Goal: Entertainment & Leisure: Browse casually

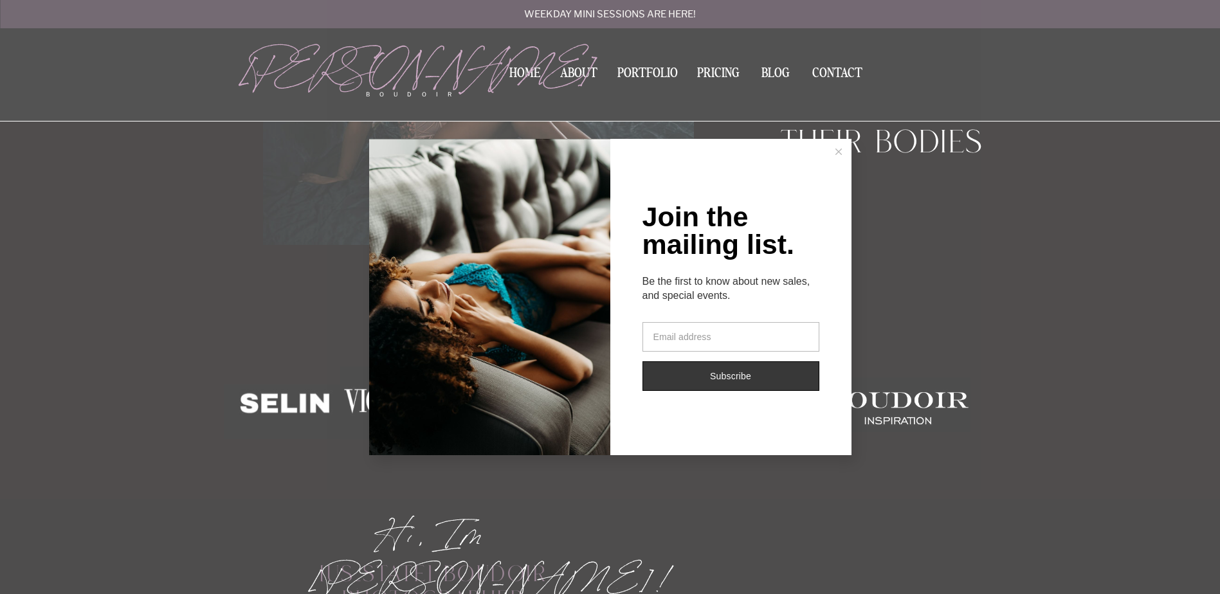
scroll to position [257, 0]
click at [837, 151] on icon at bounding box center [839, 152] width 6 height 6
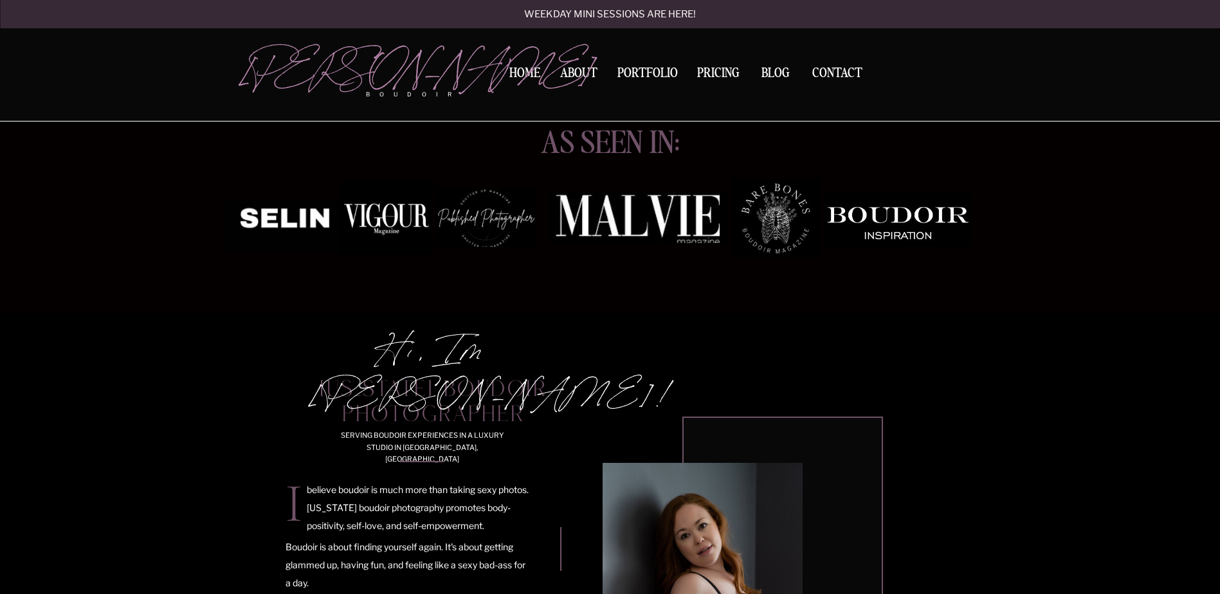
scroll to position [322, 0]
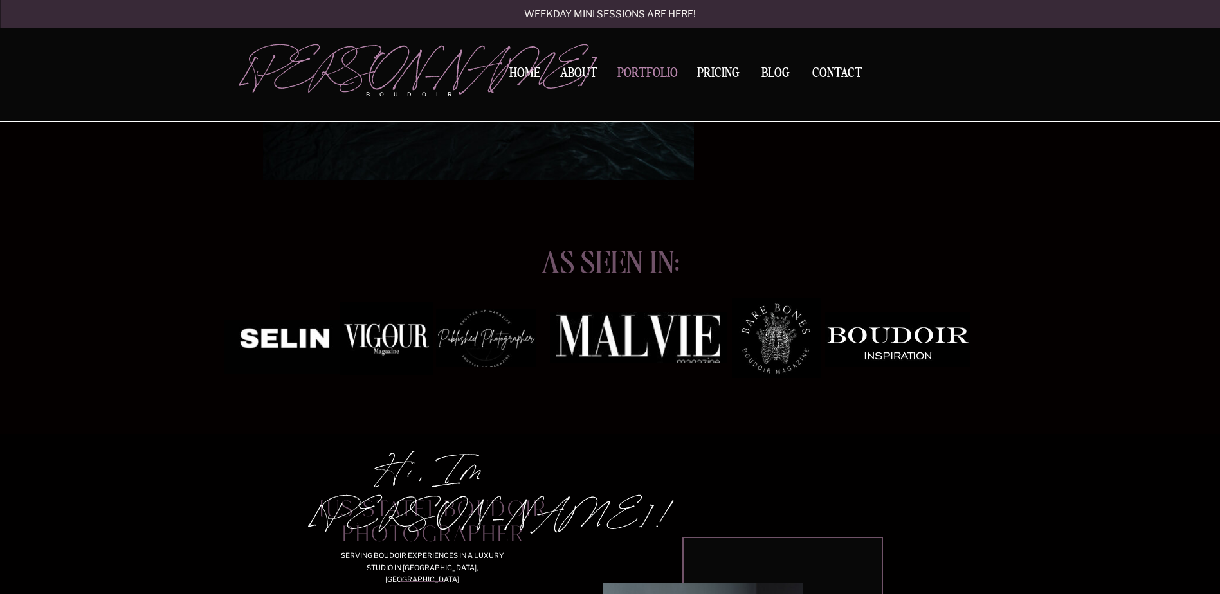
click at [649, 69] on nav "Portfolio" at bounding box center [647, 75] width 69 height 17
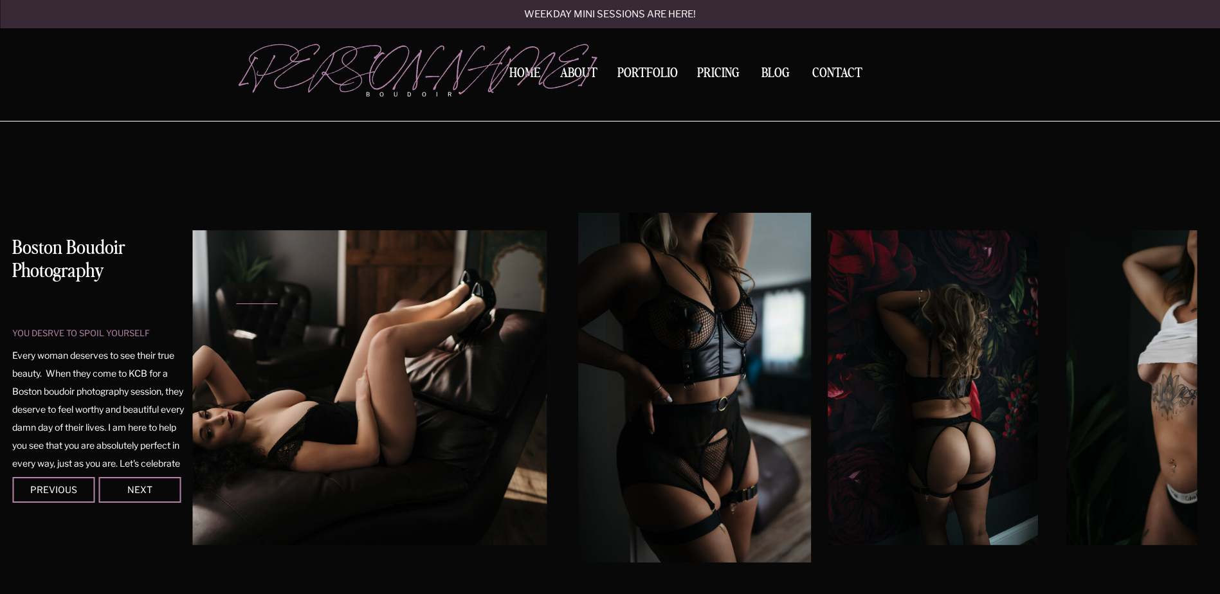
click at [1134, 363] on img at bounding box center [1172, 387] width 210 height 315
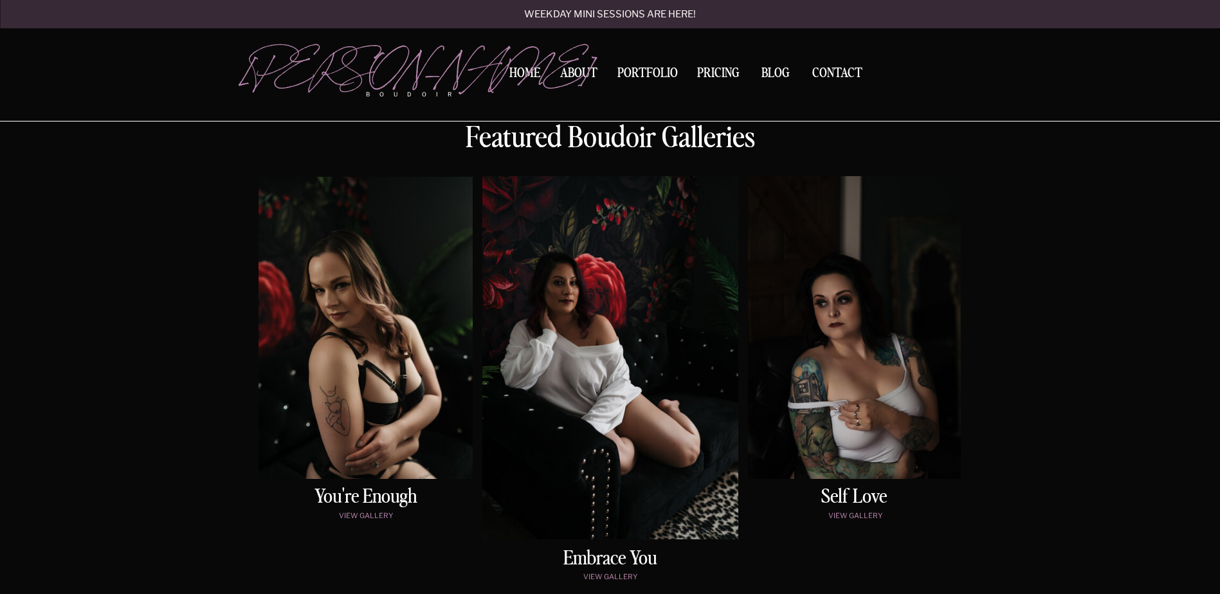
scroll to position [579, 0]
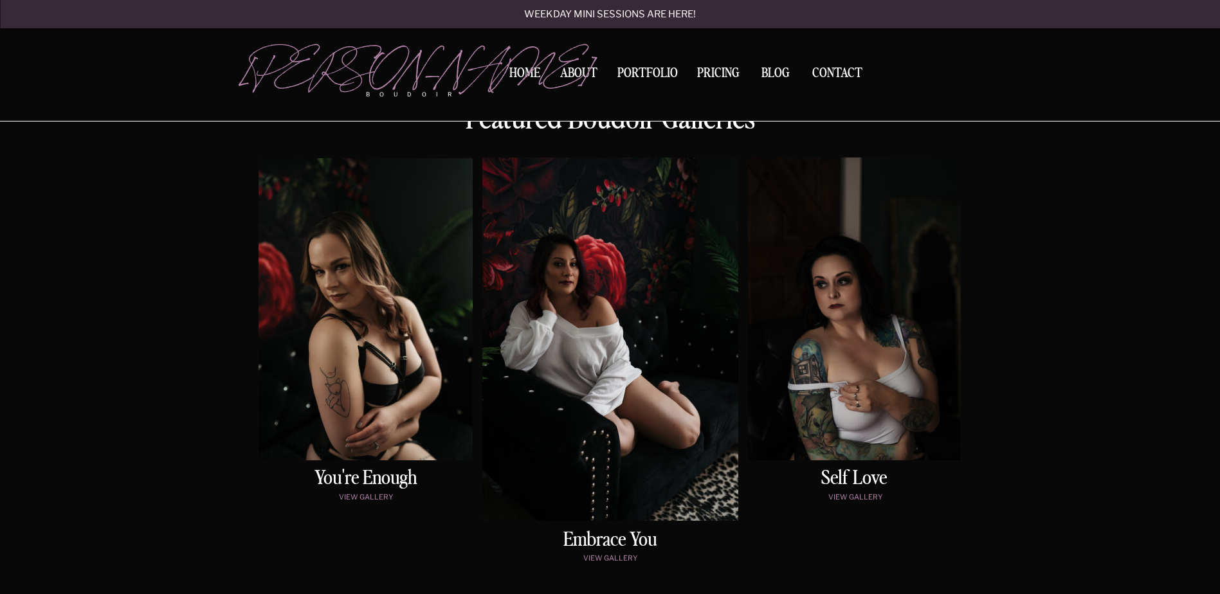
click at [411, 327] on div at bounding box center [366, 309] width 214 height 302
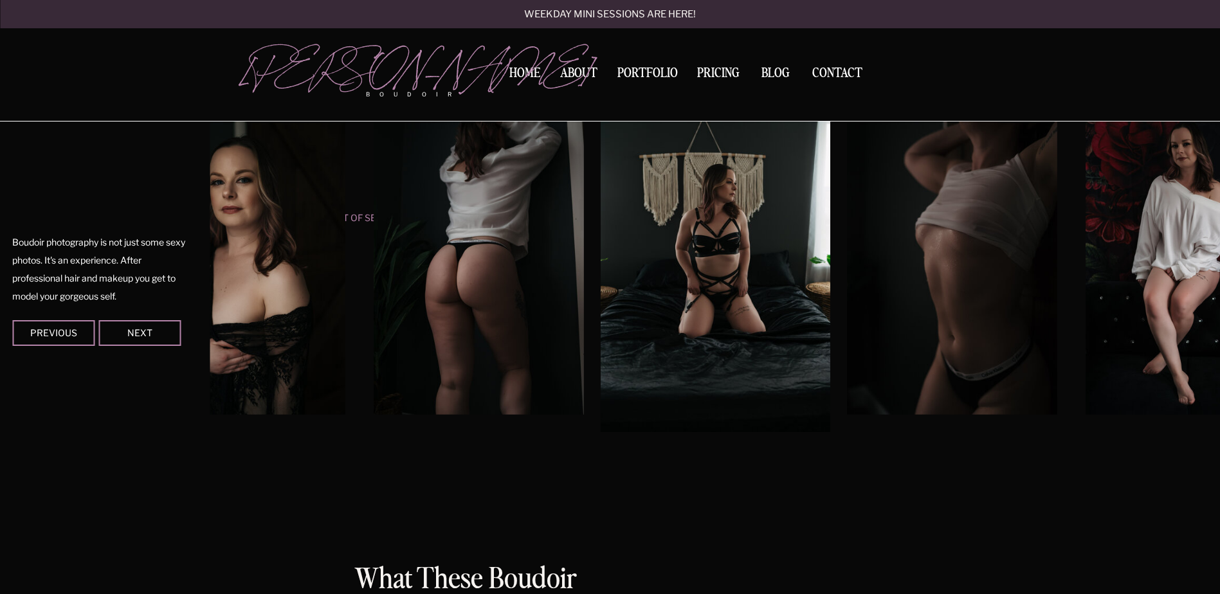
scroll to position [1201, 0]
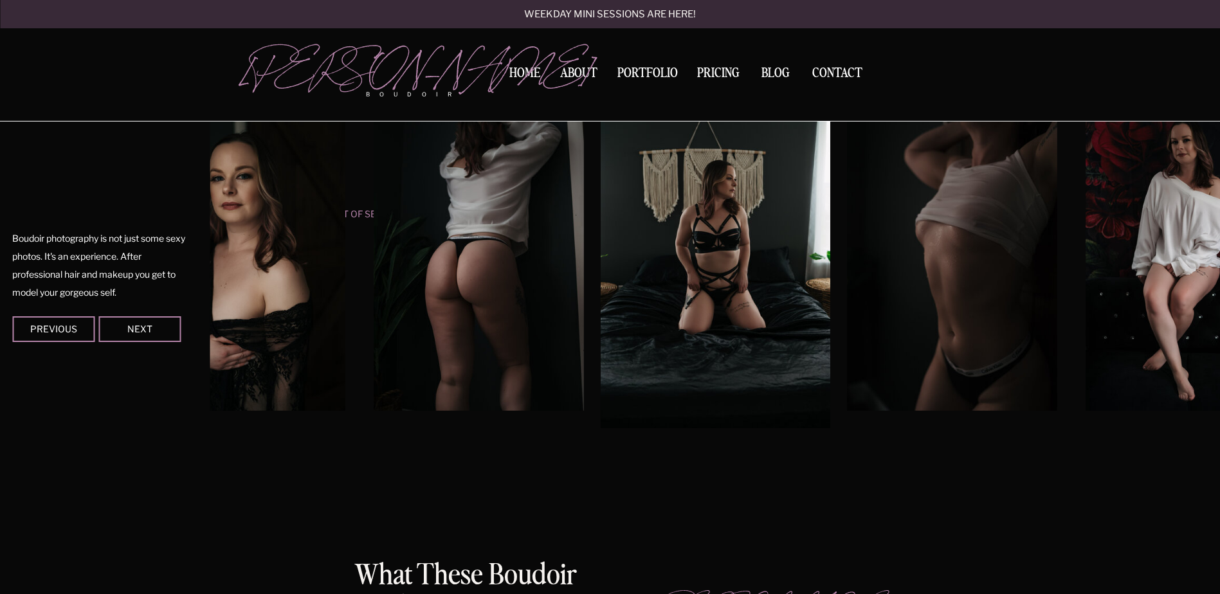
click at [153, 340] on div at bounding box center [139, 330] width 82 height 26
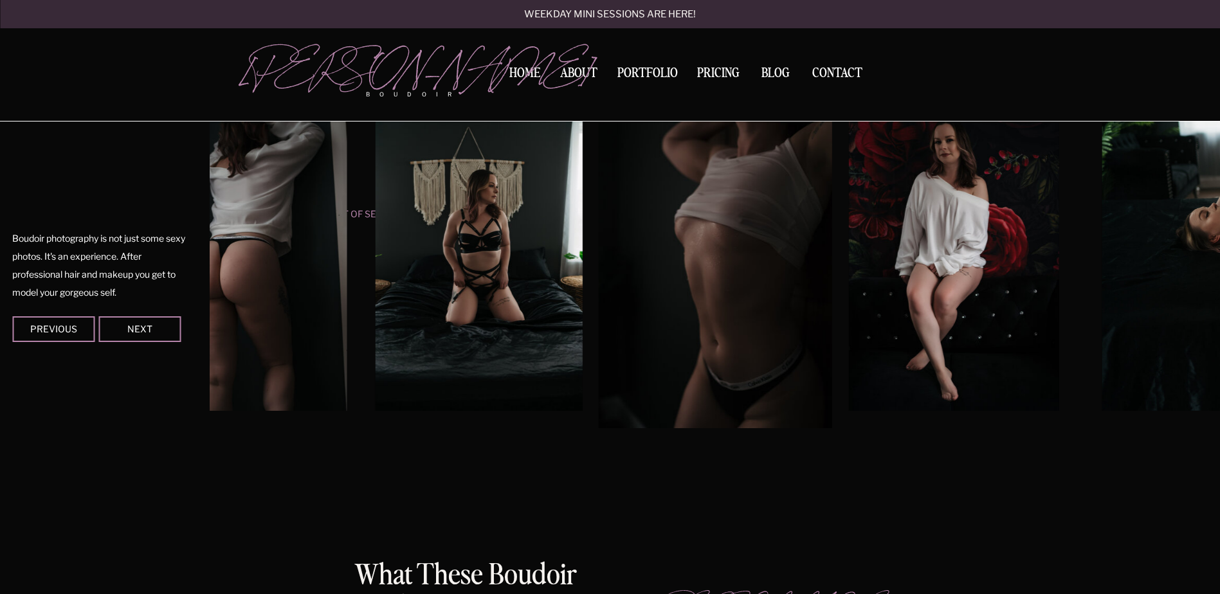
click at [160, 334] on div at bounding box center [139, 330] width 82 height 26
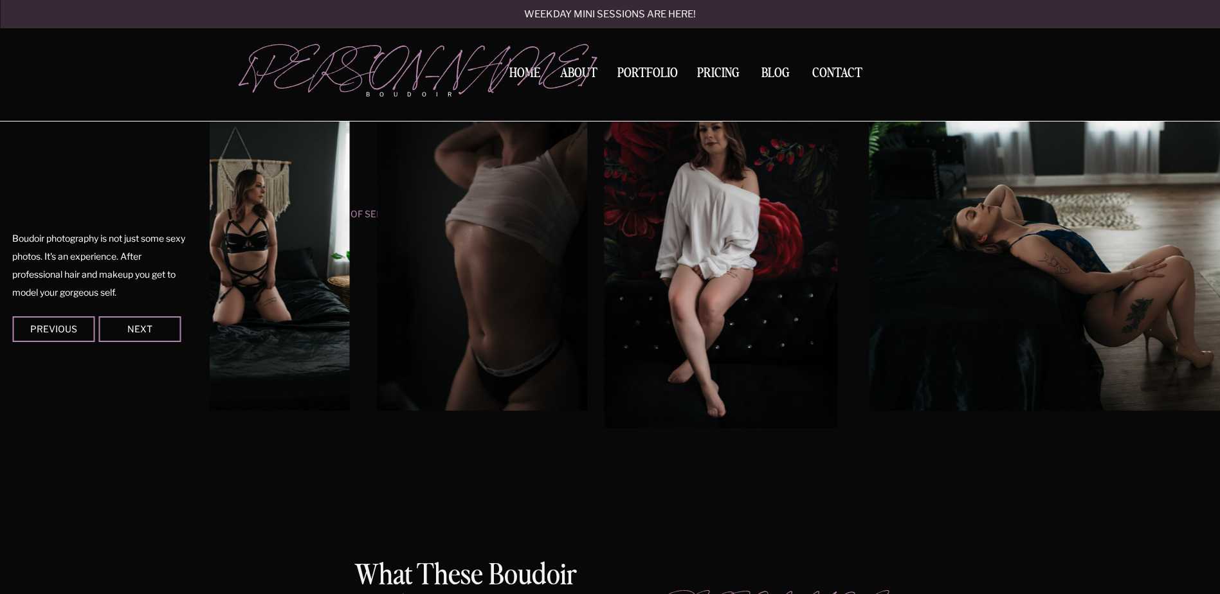
click at [160, 334] on div at bounding box center [139, 330] width 82 height 26
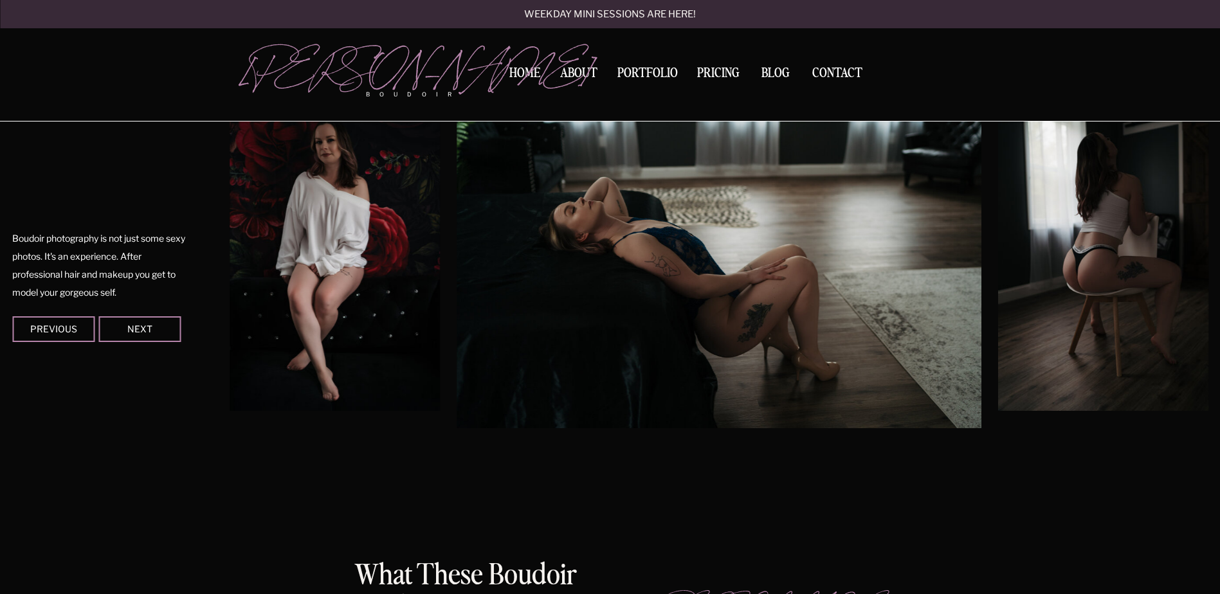
click at [160, 334] on div at bounding box center [139, 330] width 82 height 26
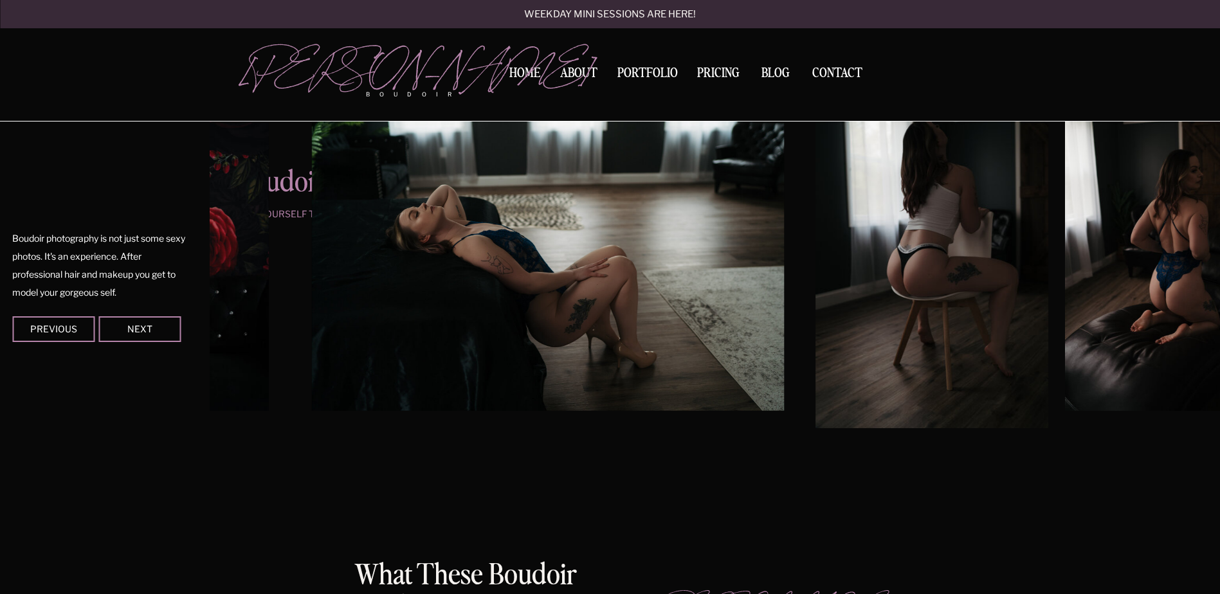
click at [160, 334] on div at bounding box center [139, 330] width 82 height 26
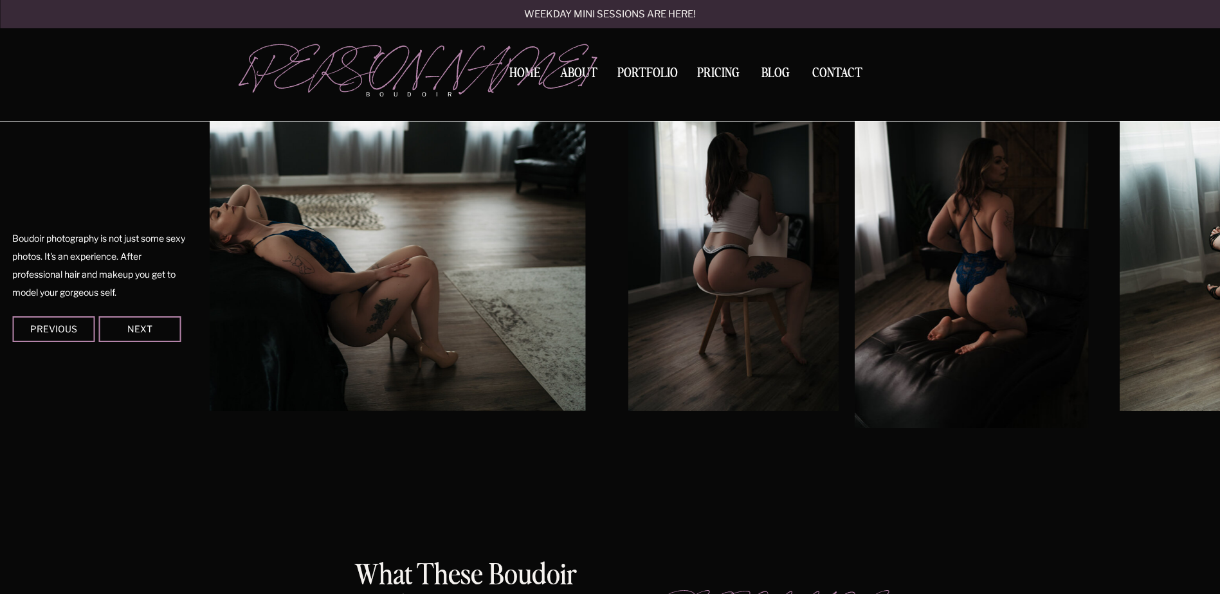
click at [160, 334] on div at bounding box center [139, 330] width 82 height 26
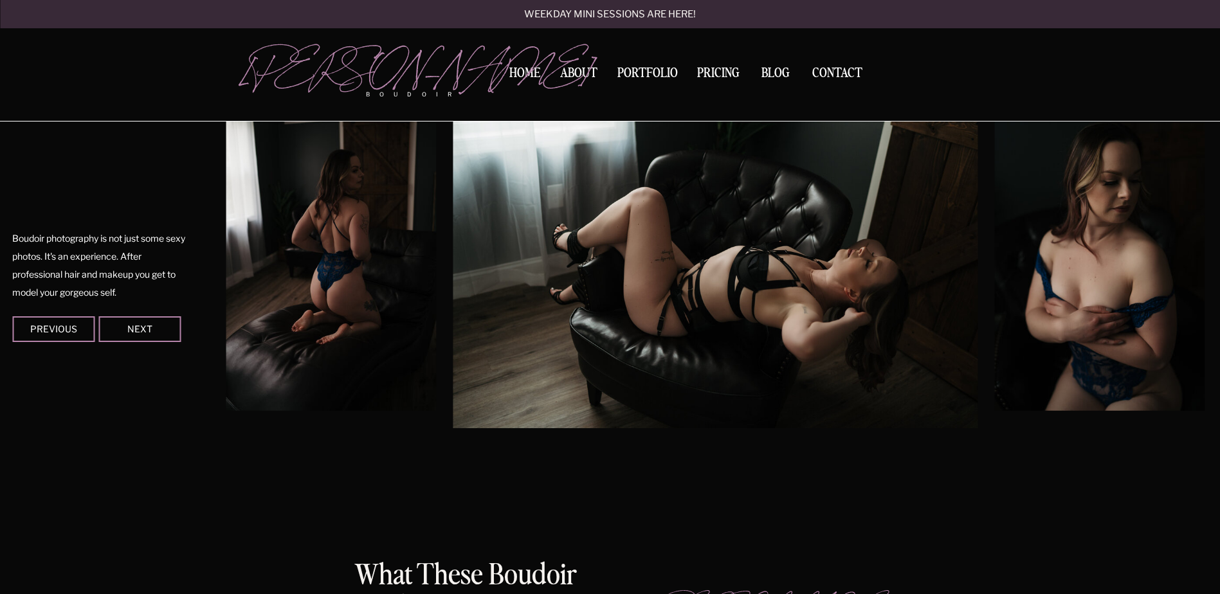
click at [160, 334] on div at bounding box center [139, 330] width 82 height 26
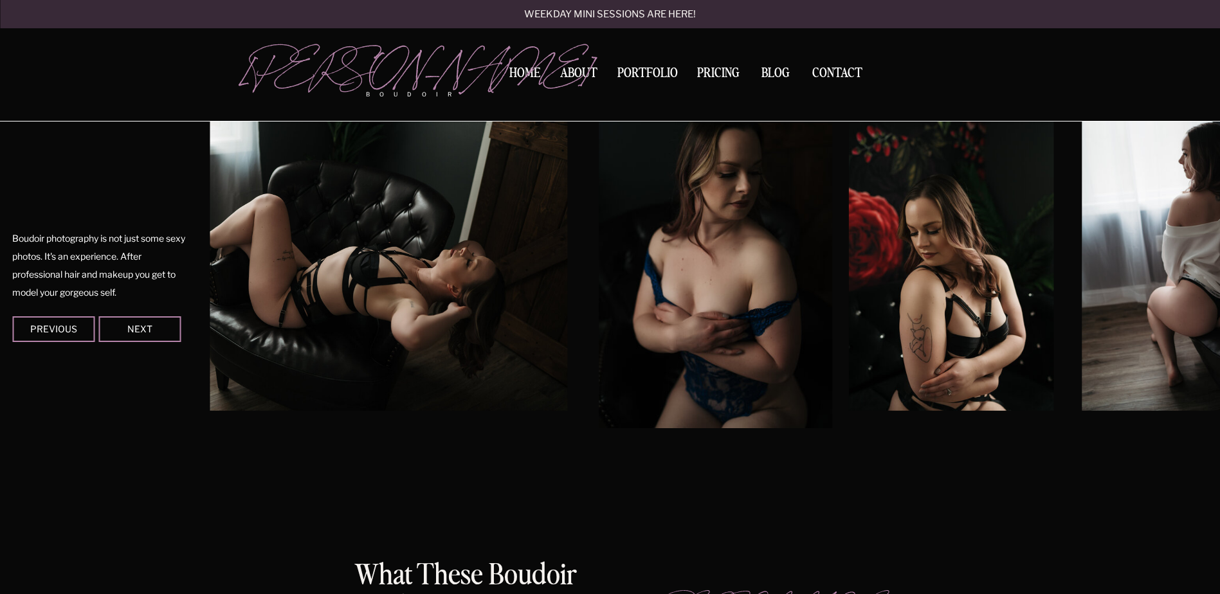
click at [160, 334] on div at bounding box center [139, 330] width 82 height 26
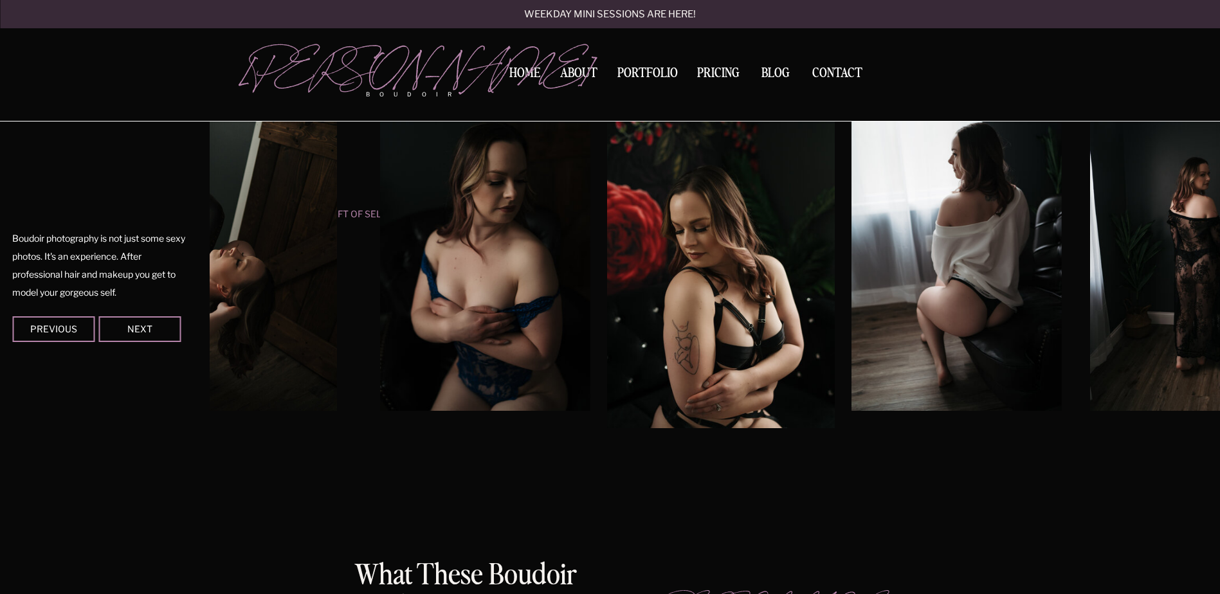
click at [160, 334] on div at bounding box center [139, 330] width 82 height 26
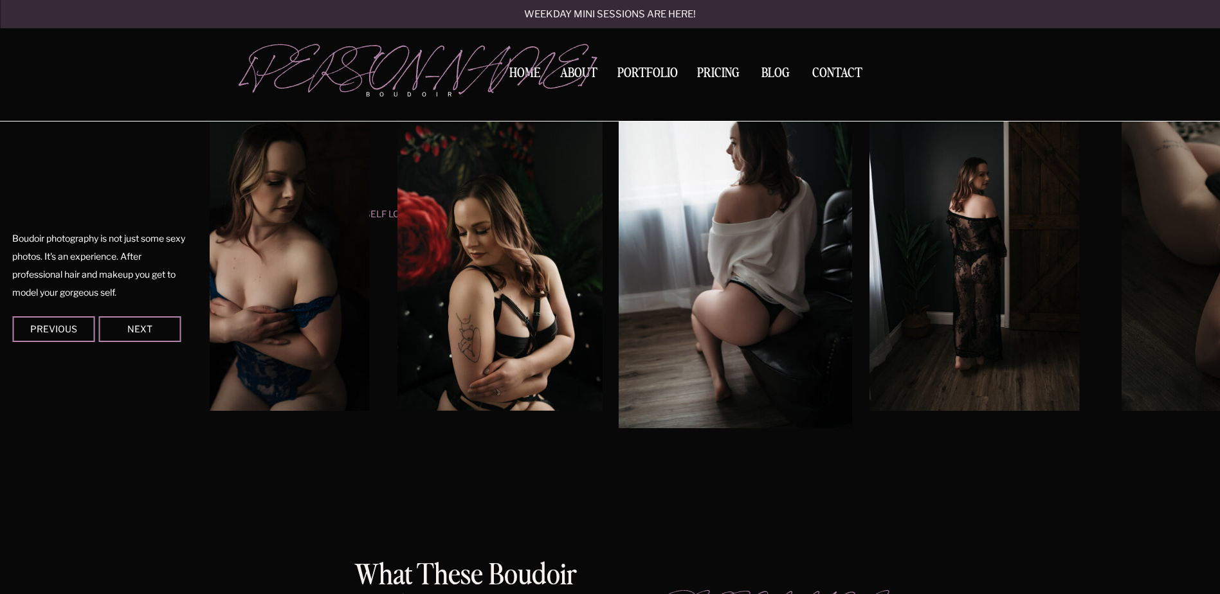
click at [160, 334] on div at bounding box center [139, 330] width 82 height 26
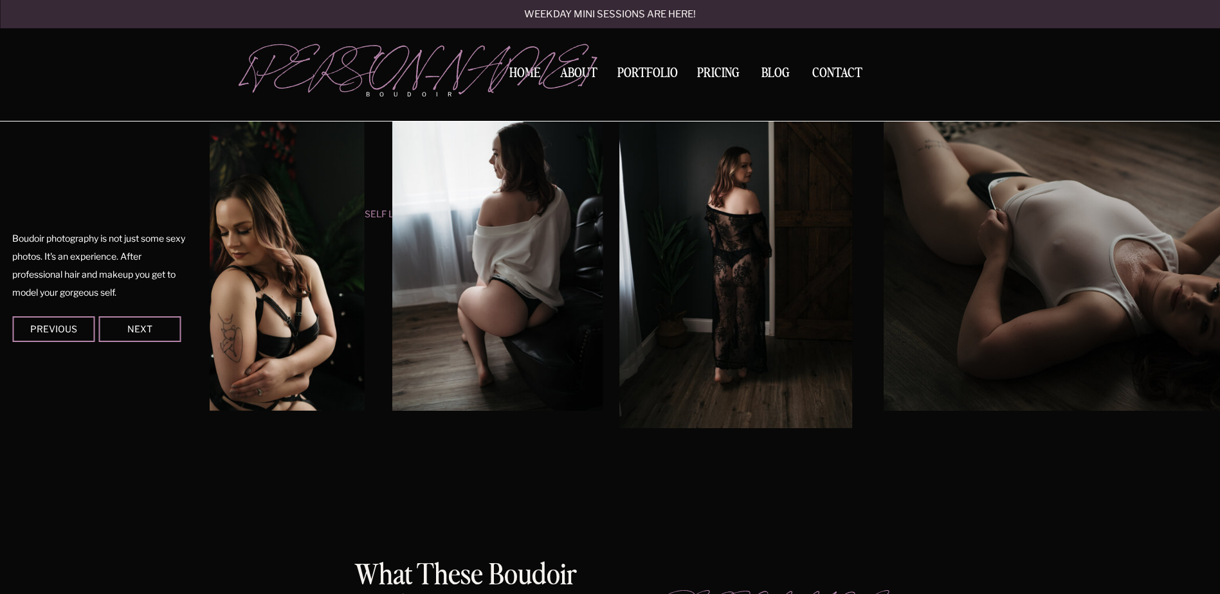
click at [160, 334] on div at bounding box center [139, 330] width 82 height 26
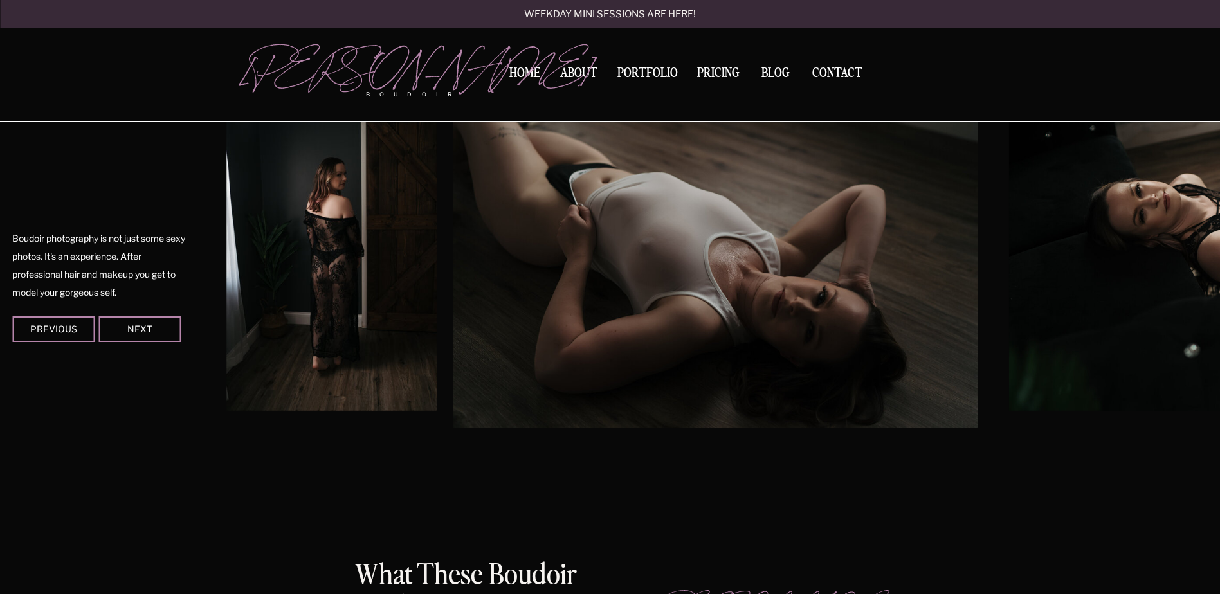
click at [160, 334] on div at bounding box center [139, 330] width 82 height 26
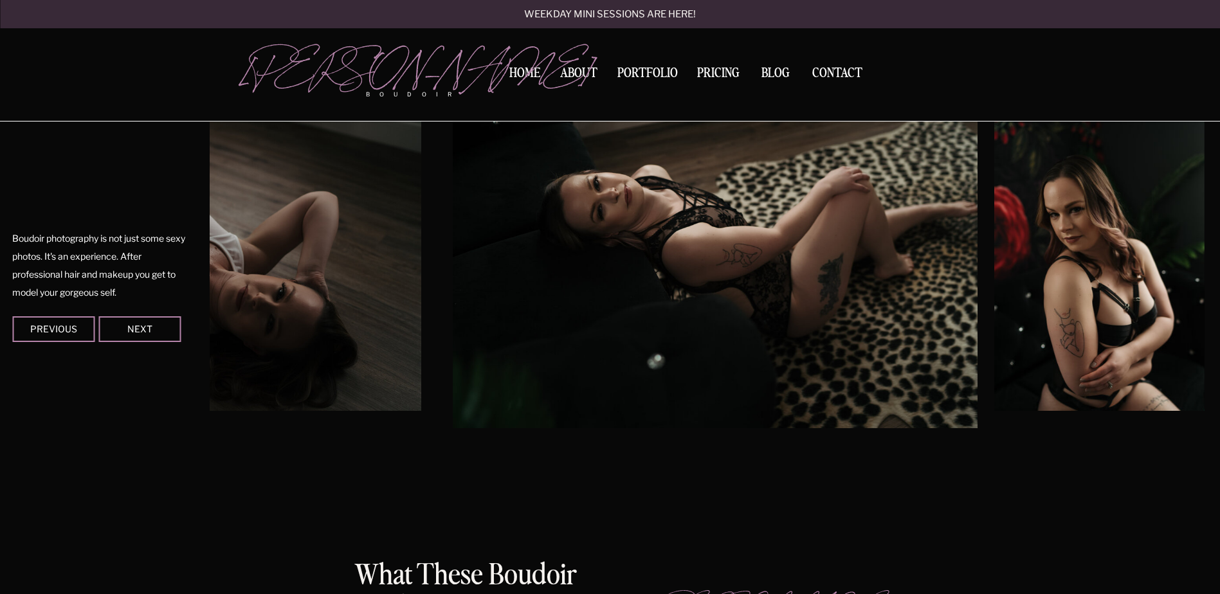
click at [160, 334] on div at bounding box center [139, 330] width 82 height 26
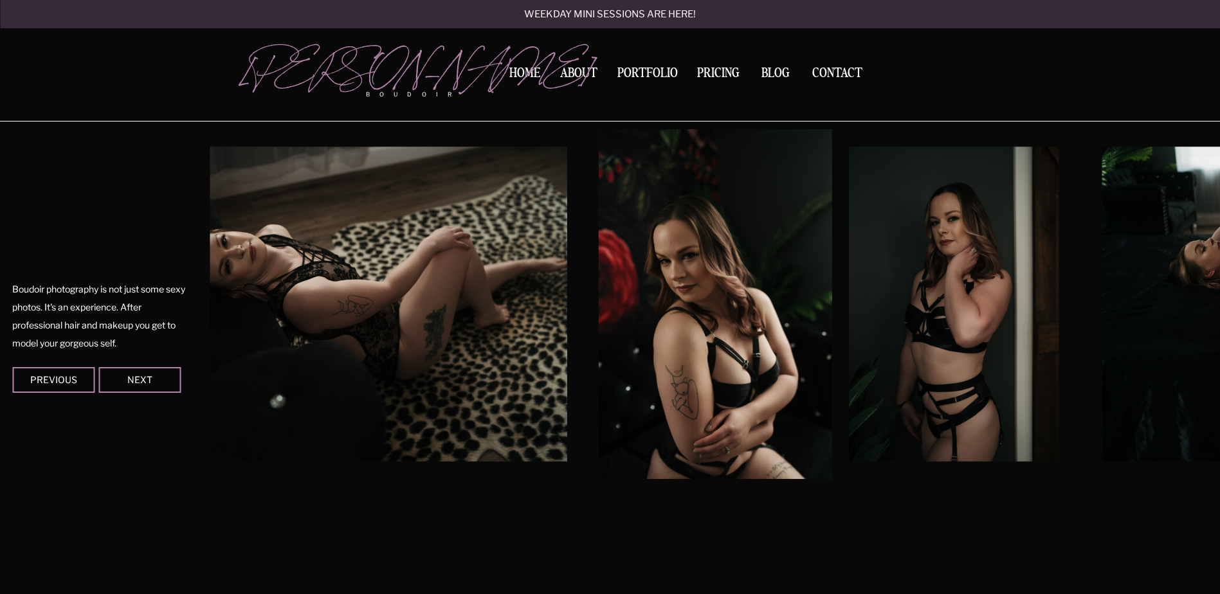
scroll to position [1072, 0]
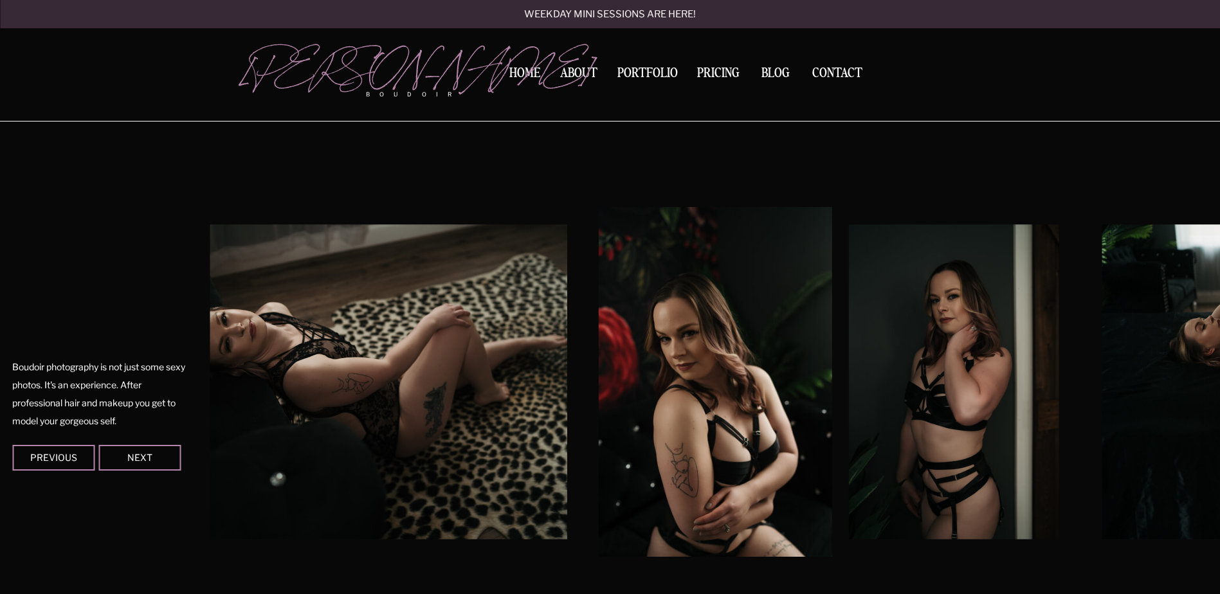
click at [649, 60] on div "Contact BLOG Pricing Portfolio About Home boudoir Kerry Callahan Weekday mini s…" at bounding box center [610, 533] width 1220 height 3210
click at [649, 69] on nav "Portfolio" at bounding box center [647, 75] width 69 height 17
click at [651, 69] on nav "Portfolio" at bounding box center [647, 75] width 69 height 17
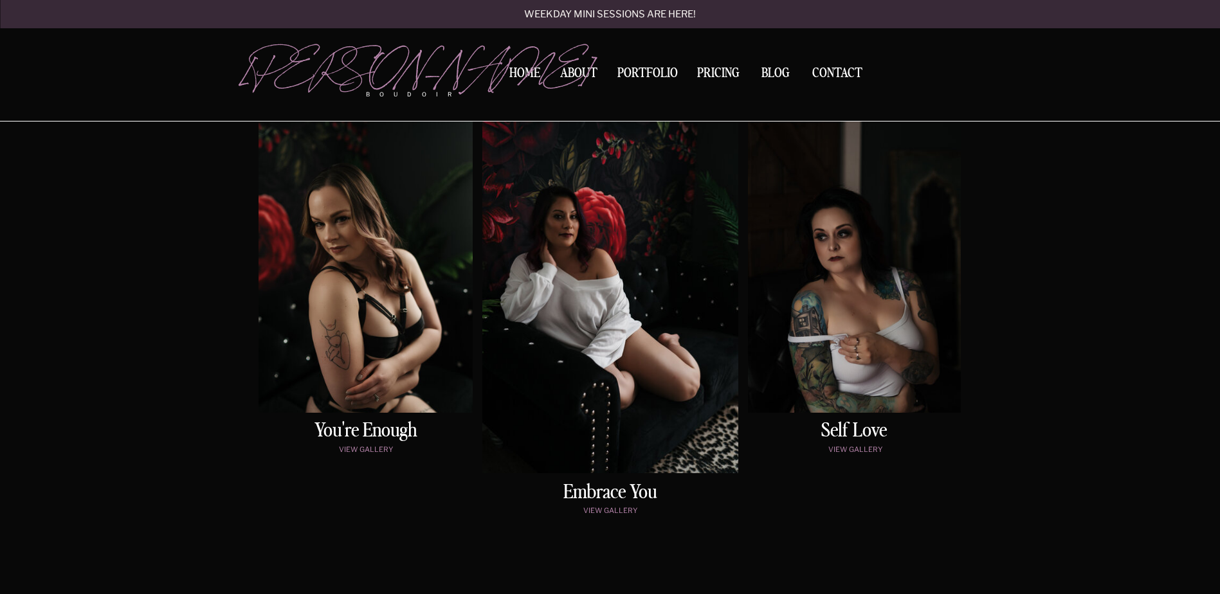
scroll to position [622, 0]
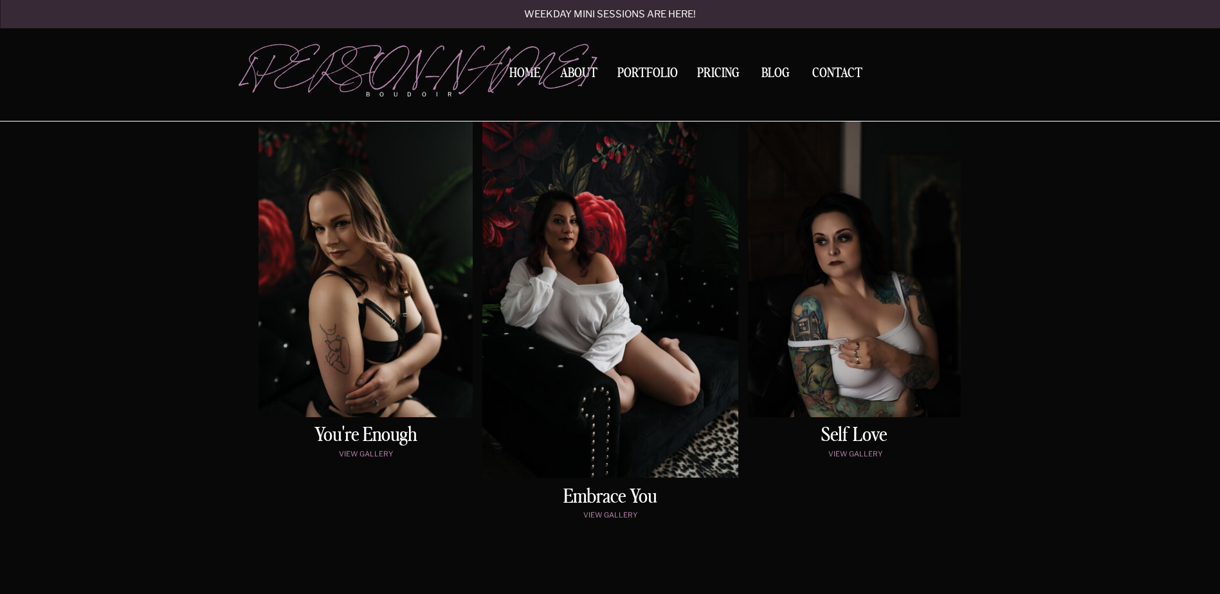
click at [706, 338] on div at bounding box center [611, 296] width 256 height 363
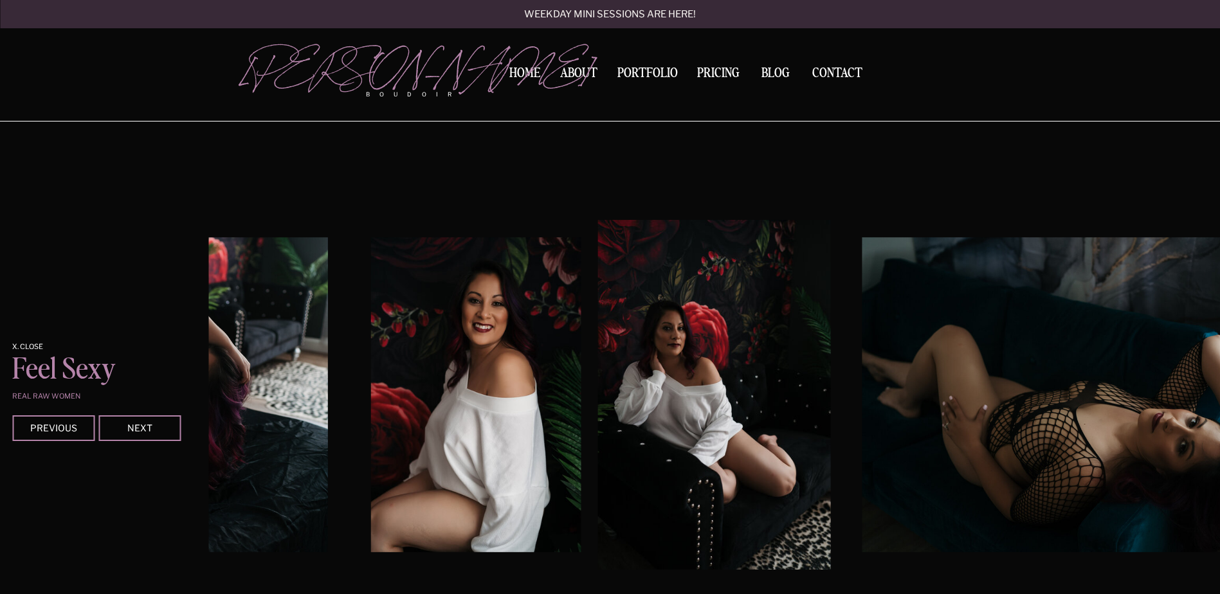
scroll to position [1594, 0]
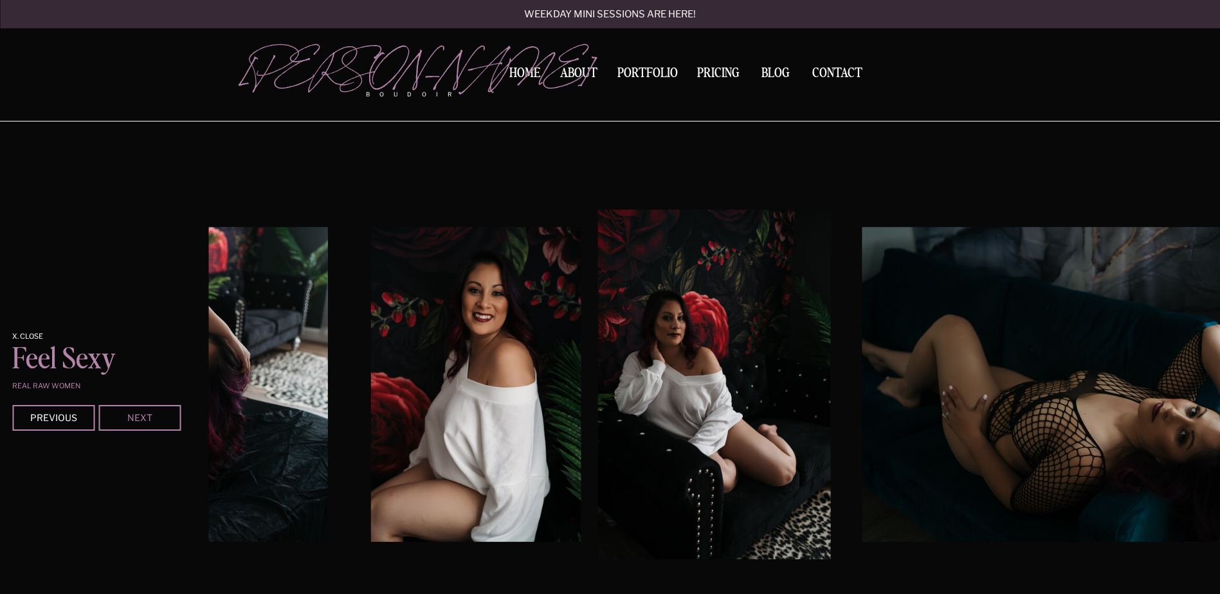
click at [129, 414] on div "Next" at bounding box center [139, 418] width 77 height 8
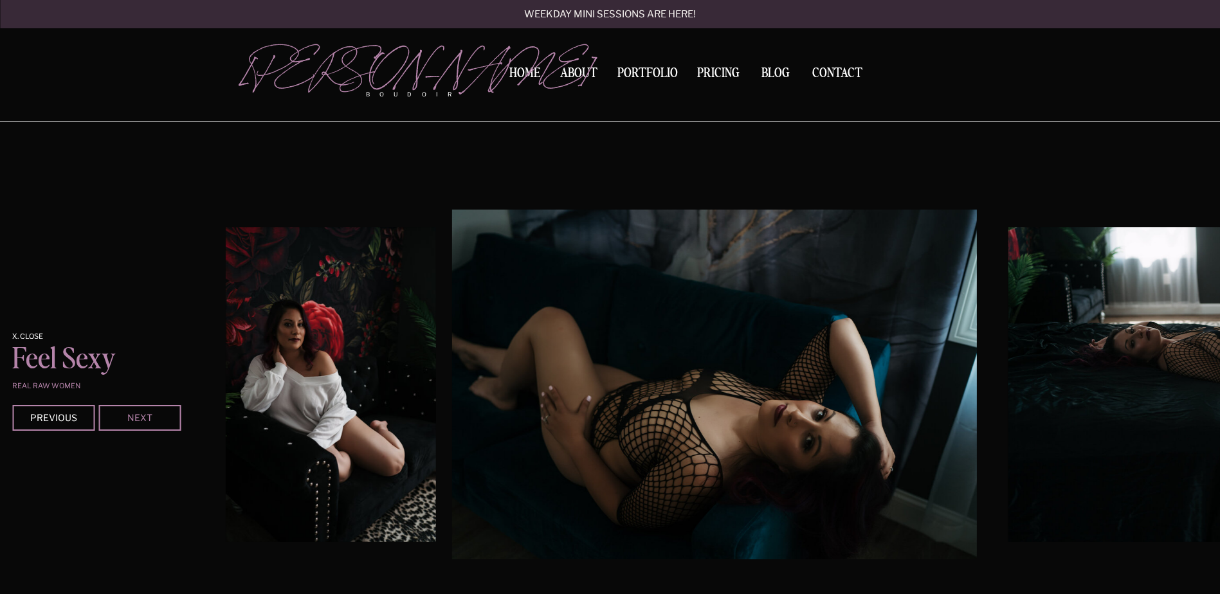
click at [129, 414] on div "Next" at bounding box center [139, 418] width 77 height 8
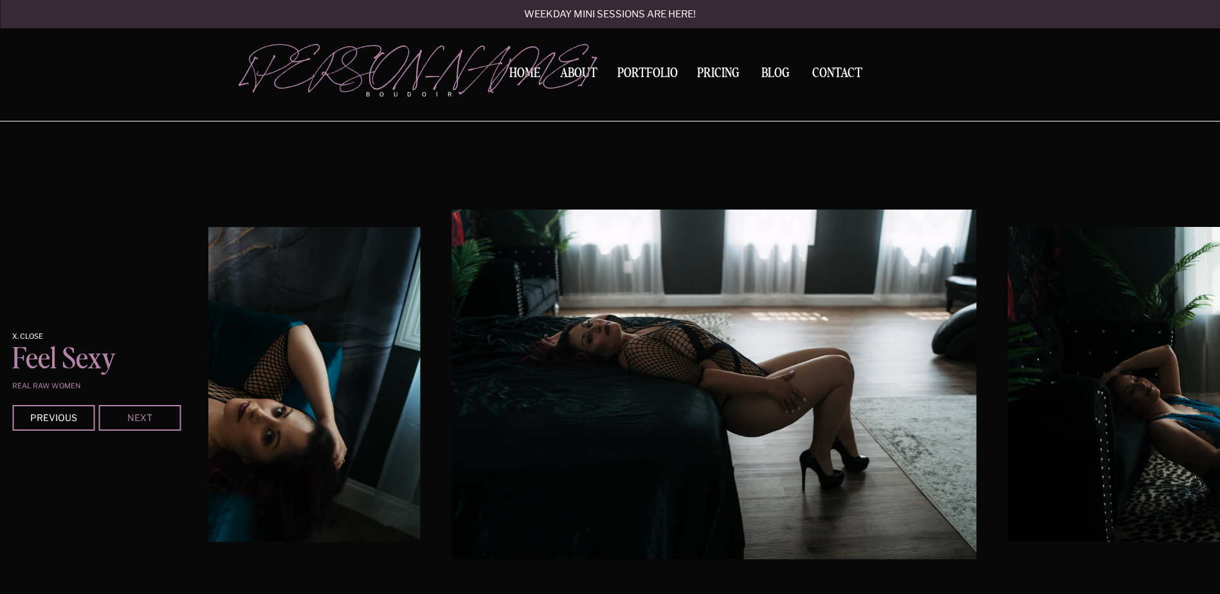
click at [129, 414] on div "Next" at bounding box center [139, 418] width 77 height 8
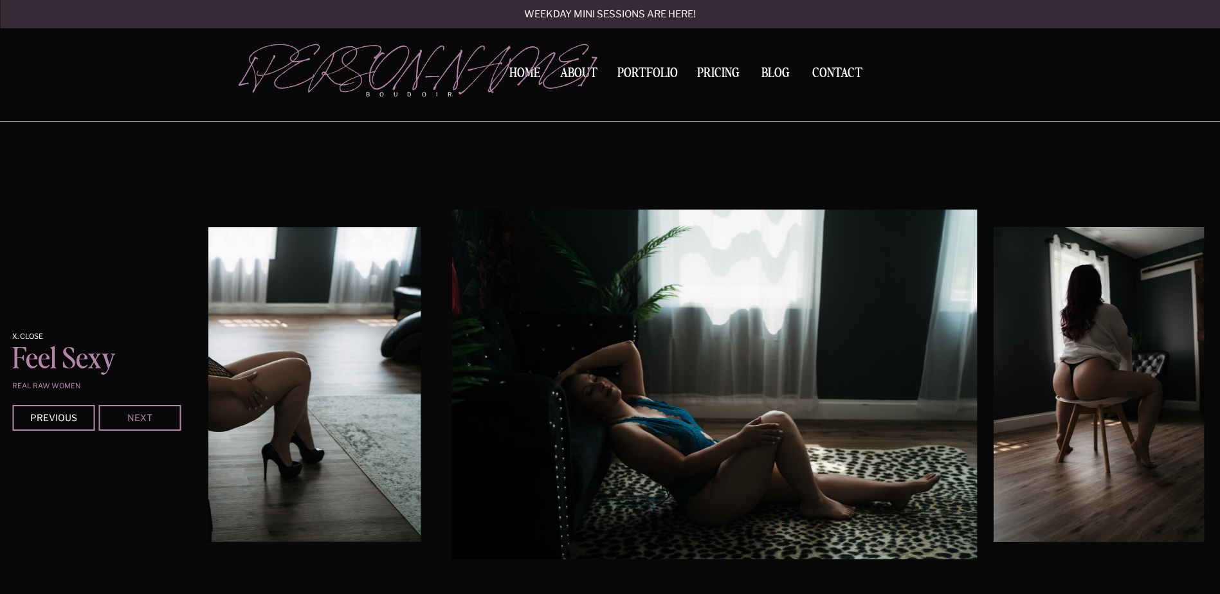
click at [129, 414] on div "Next" at bounding box center [139, 418] width 77 height 8
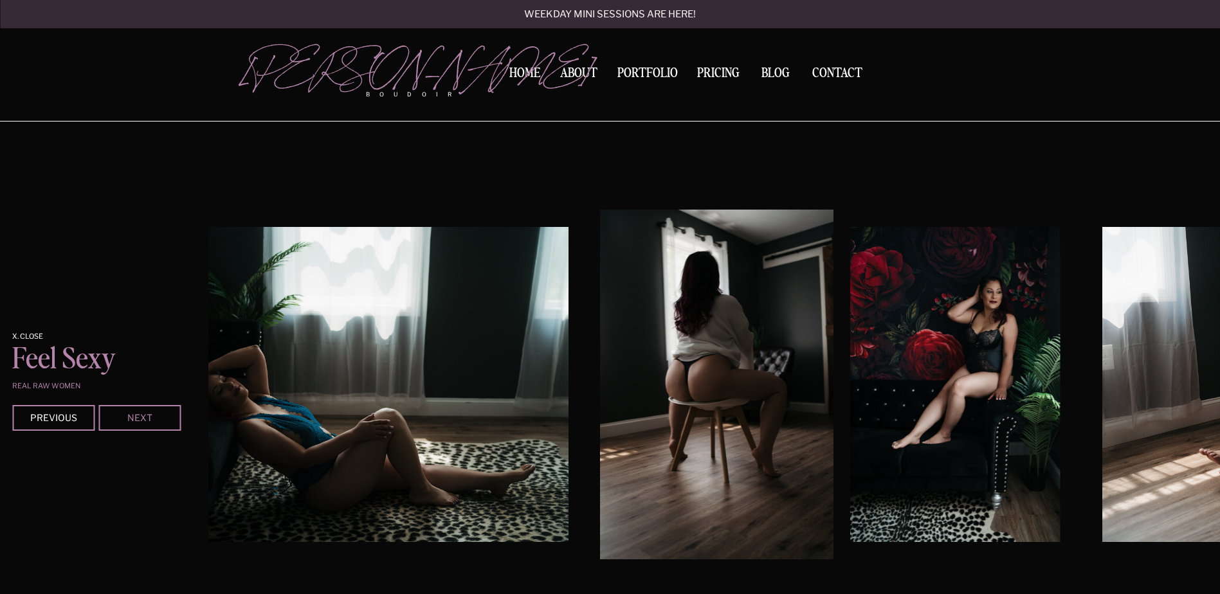
click at [129, 414] on div "Next" at bounding box center [139, 418] width 77 height 8
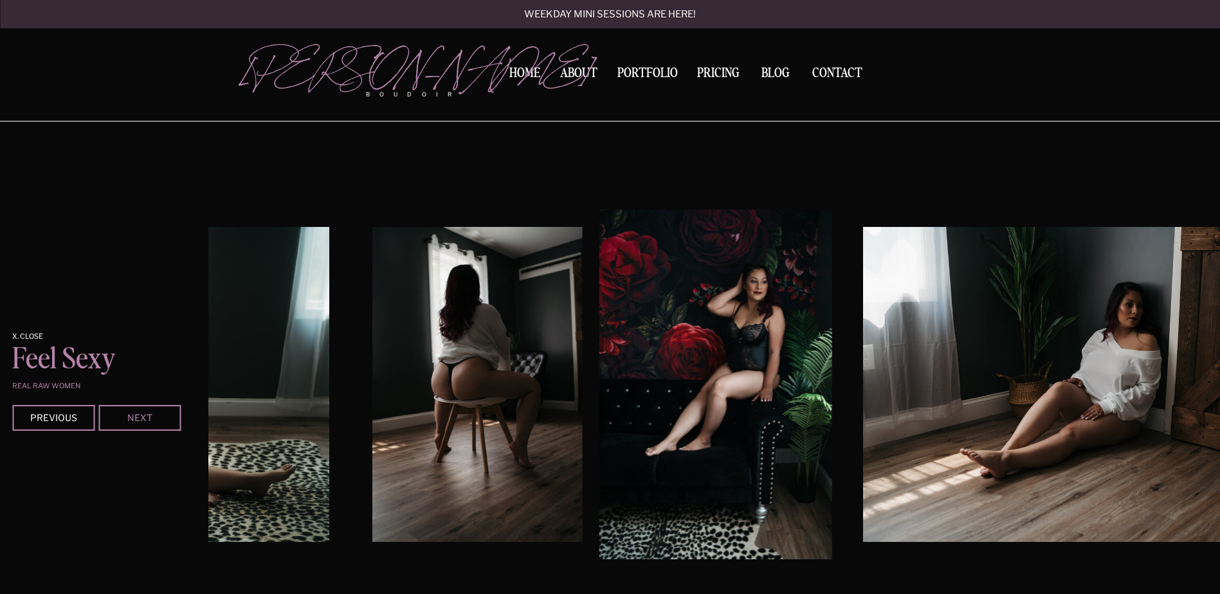
click at [129, 414] on div "Next" at bounding box center [139, 418] width 77 height 8
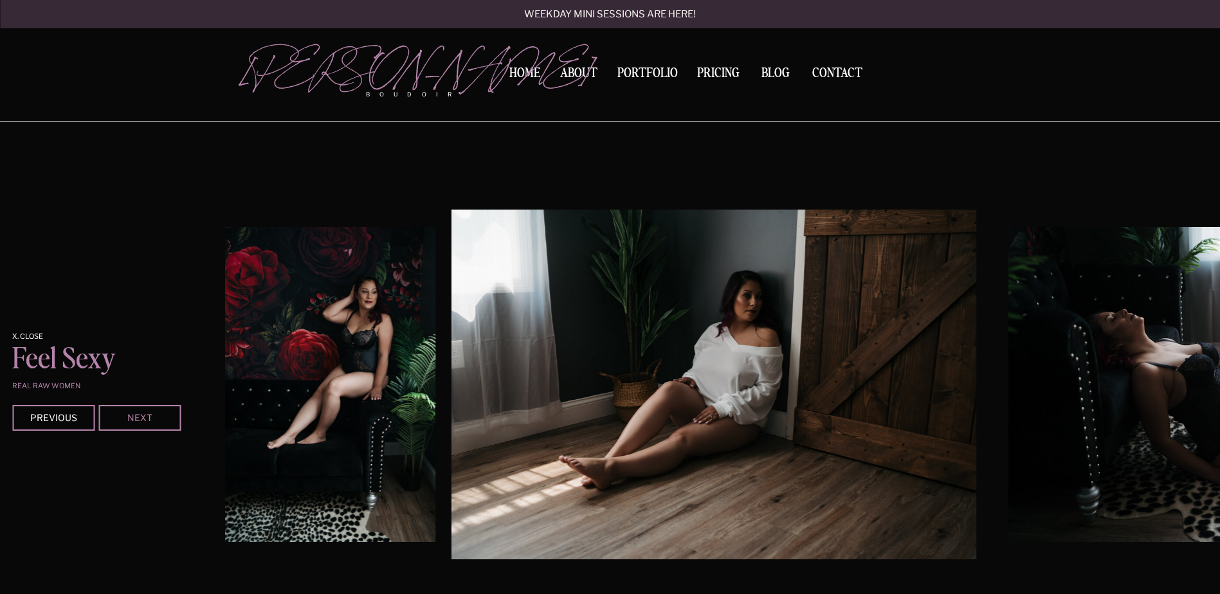
click at [129, 414] on div "Next" at bounding box center [139, 418] width 77 height 8
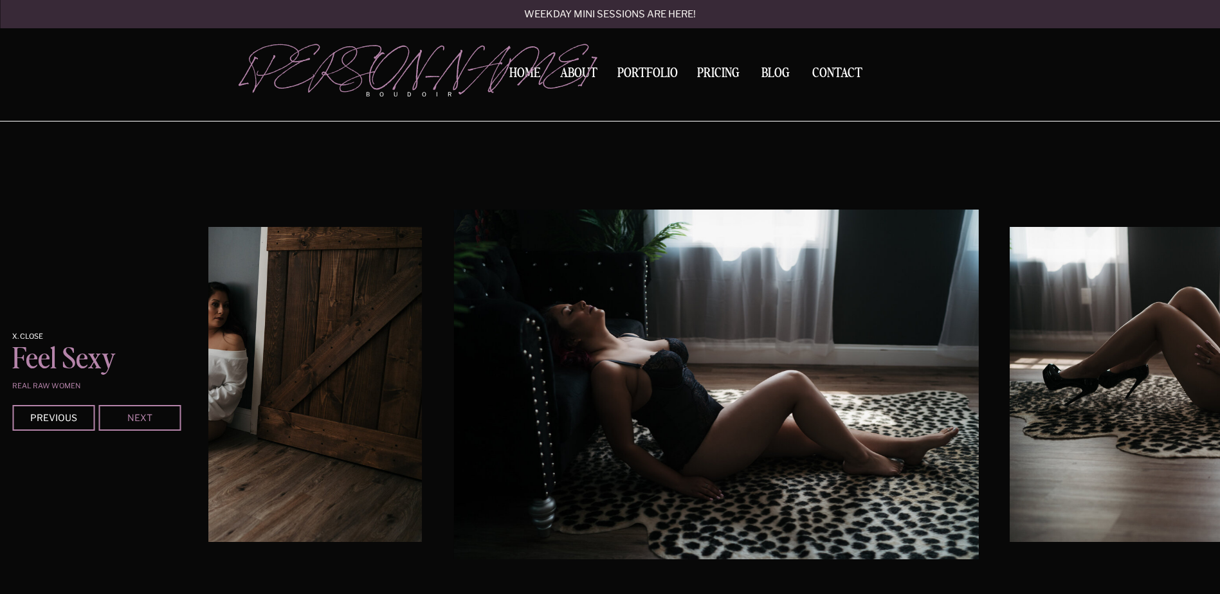
click at [129, 414] on div "Next" at bounding box center [139, 418] width 77 height 8
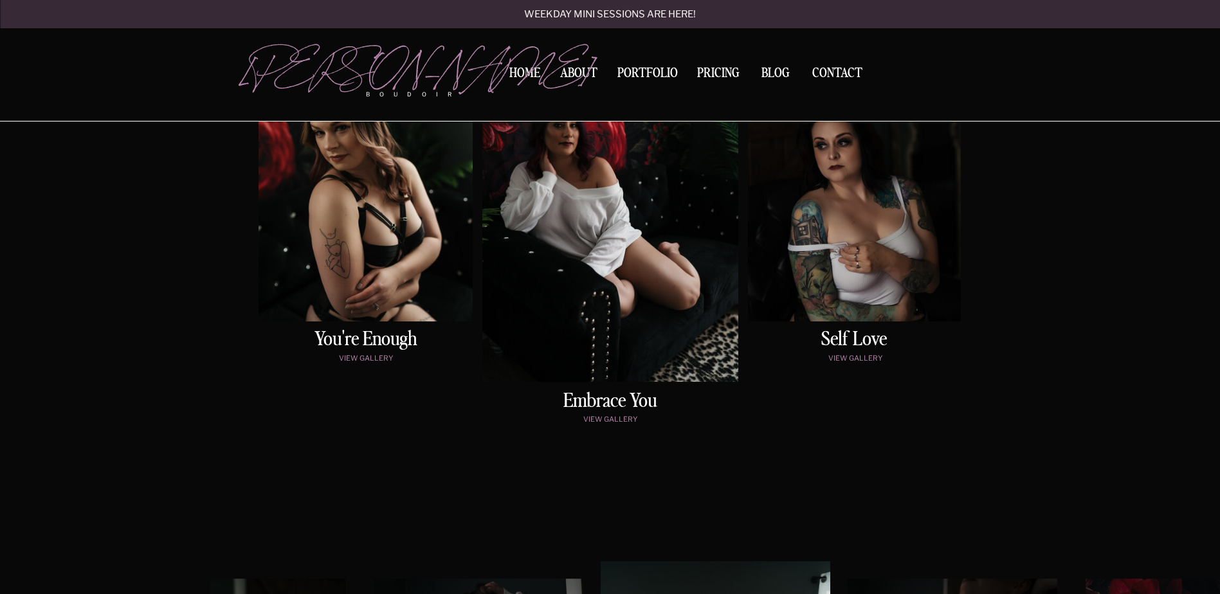
scroll to position [693, 0]
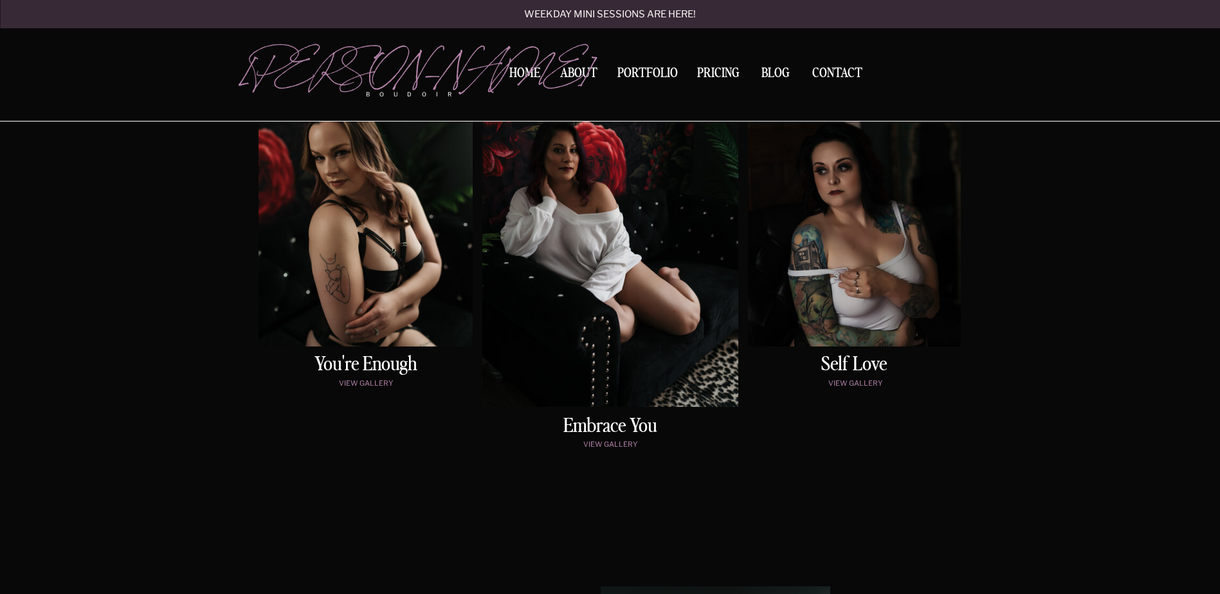
click at [838, 257] on div at bounding box center [854, 195] width 213 height 303
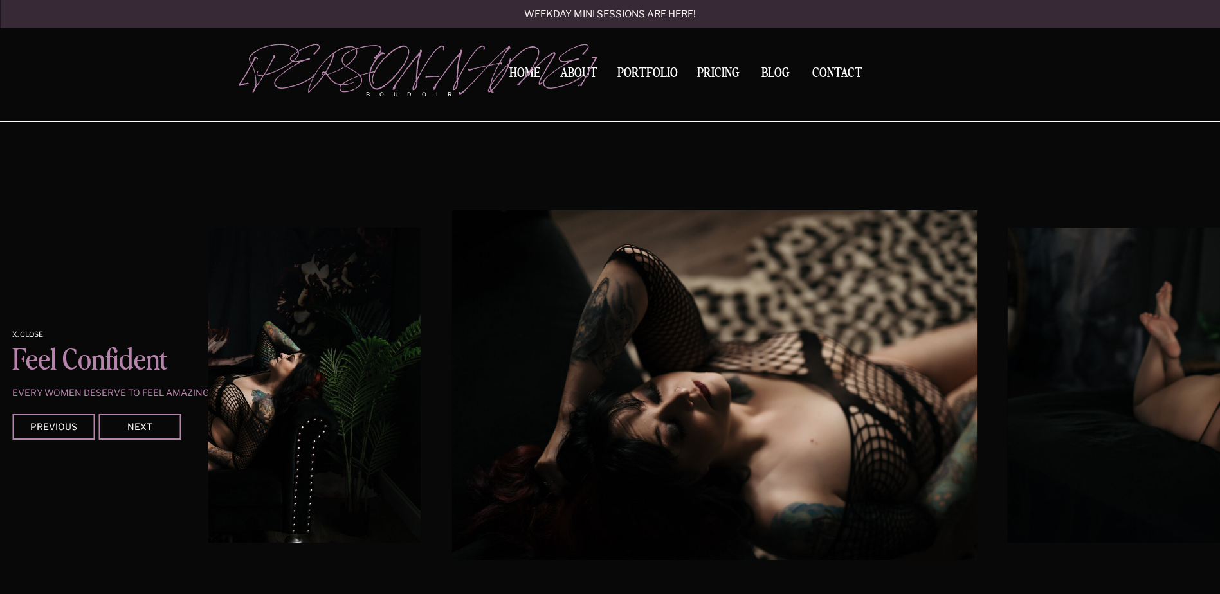
scroll to position [2115, 0]
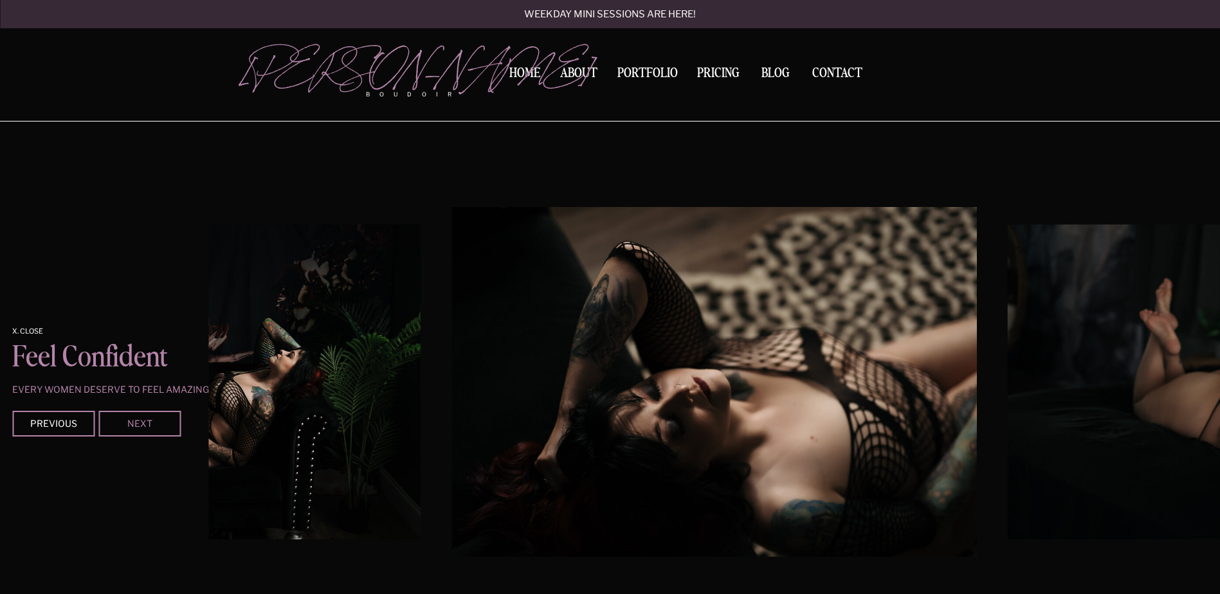
click at [155, 425] on div "Next" at bounding box center [139, 423] width 77 height 8
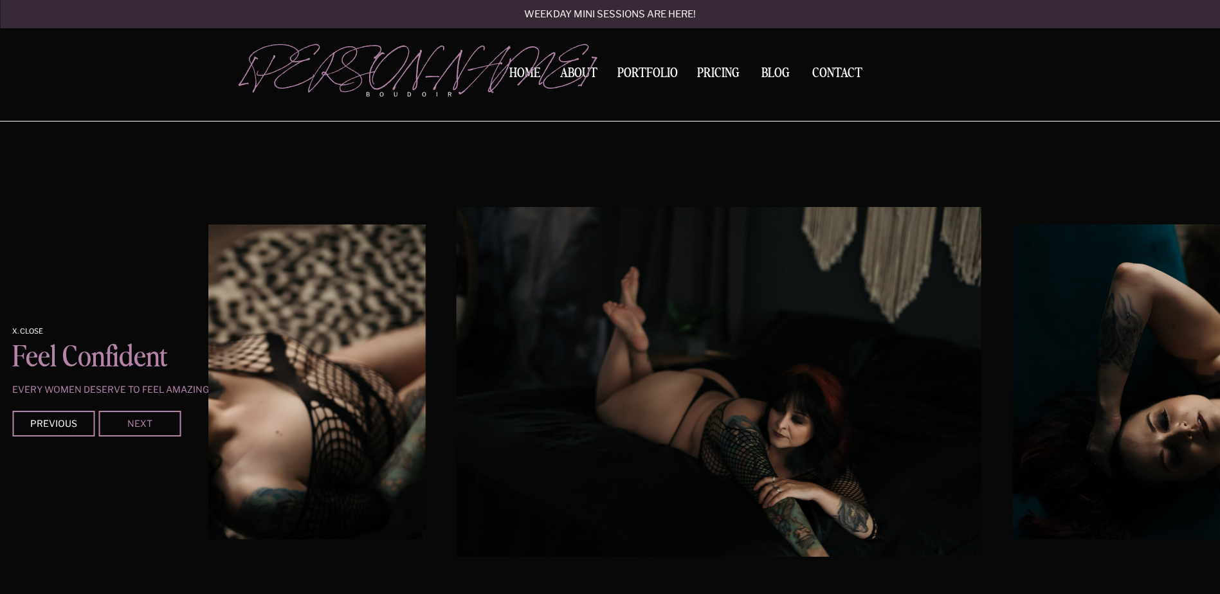
click at [155, 425] on div "Next" at bounding box center [139, 423] width 77 height 8
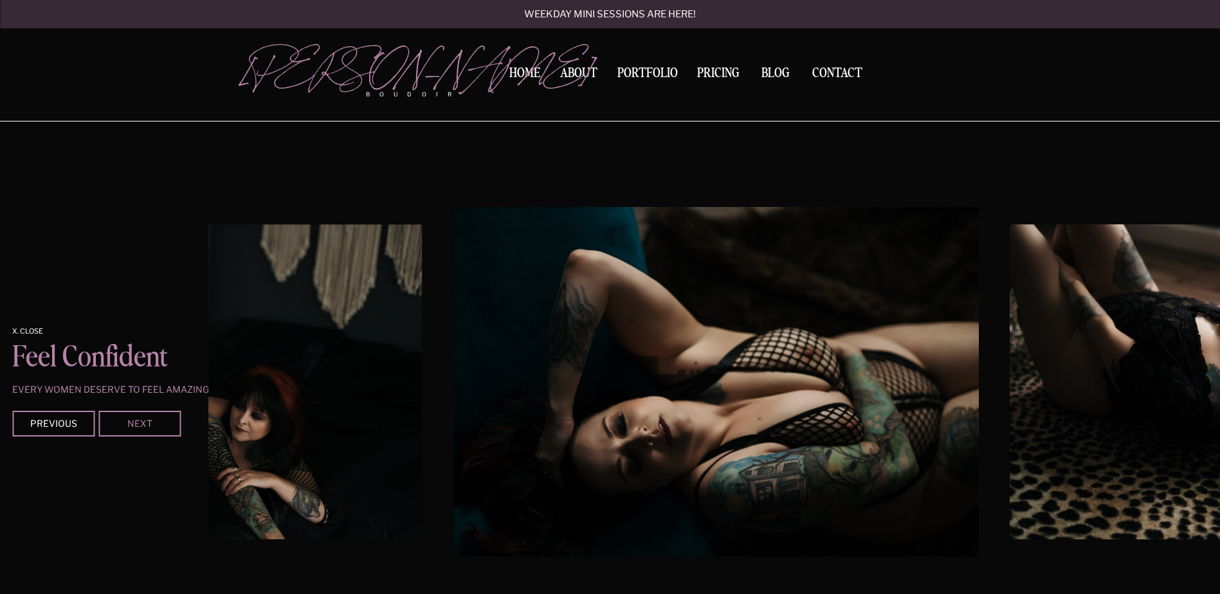
click at [155, 425] on div "Next" at bounding box center [139, 423] width 77 height 8
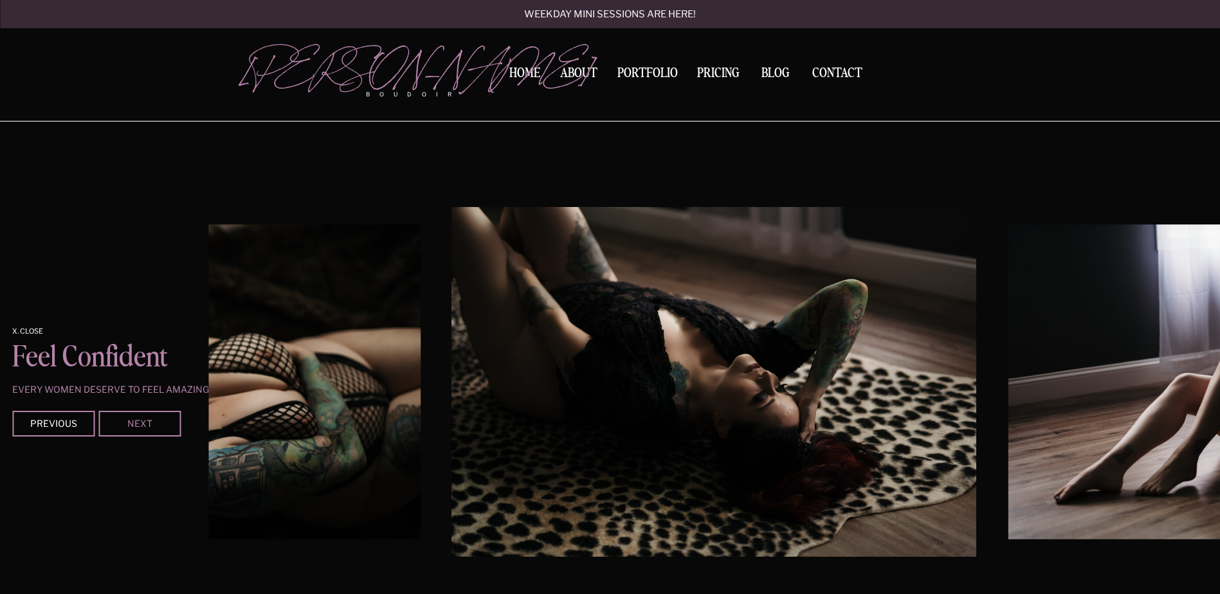
click at [155, 425] on div "Next" at bounding box center [139, 423] width 77 height 8
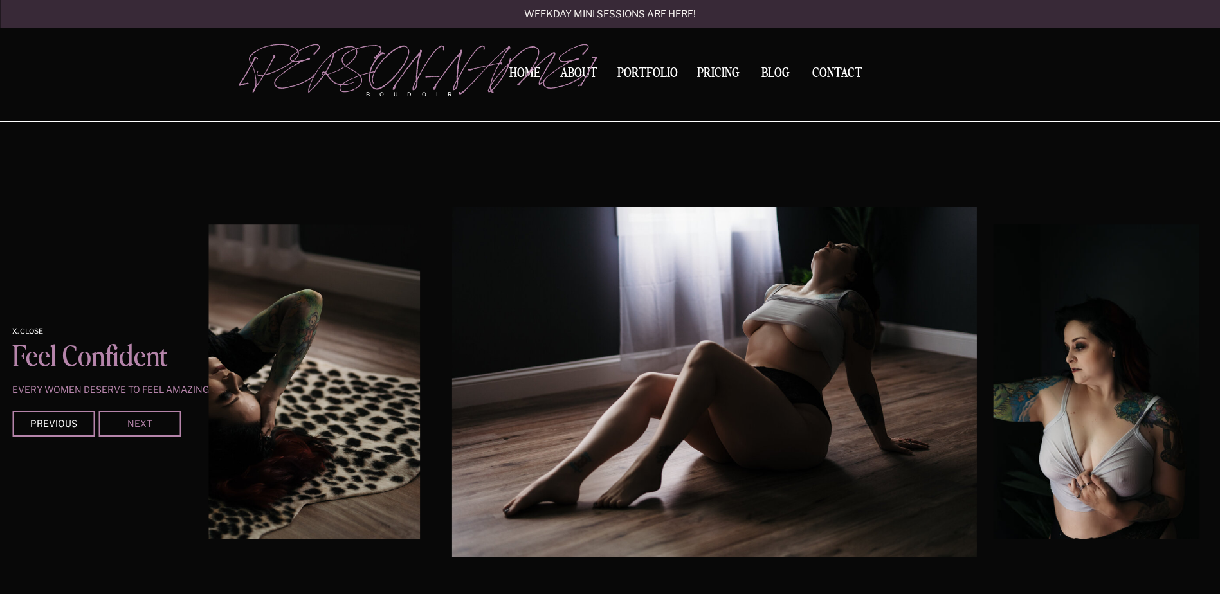
click at [155, 425] on div "Next" at bounding box center [139, 423] width 77 height 8
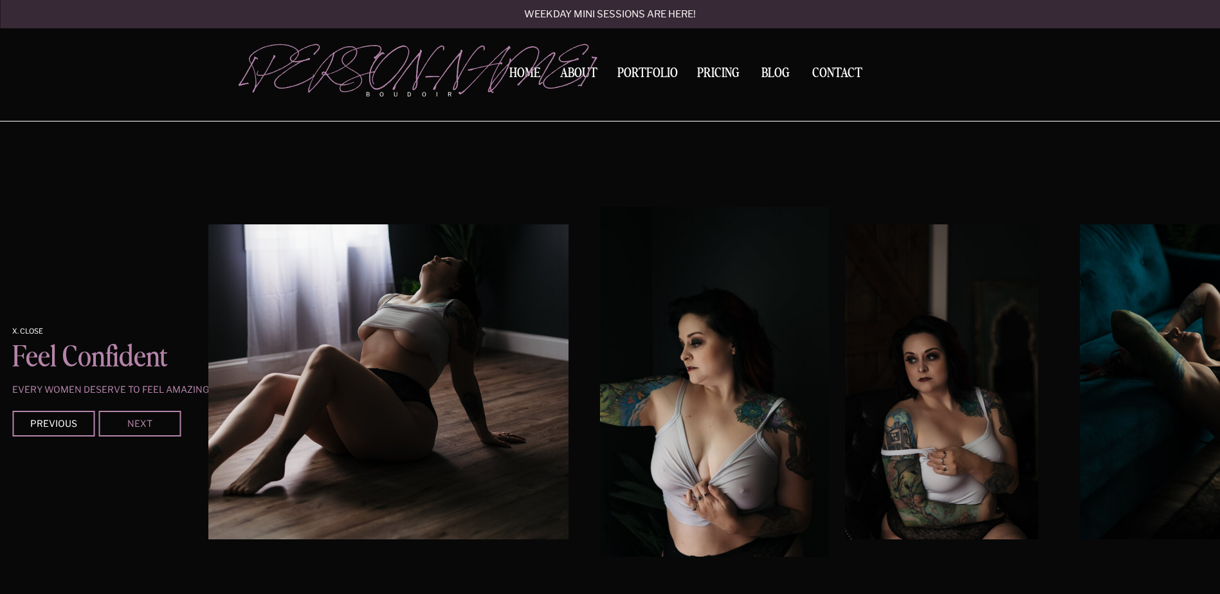
click at [155, 425] on div "Next" at bounding box center [139, 423] width 77 height 8
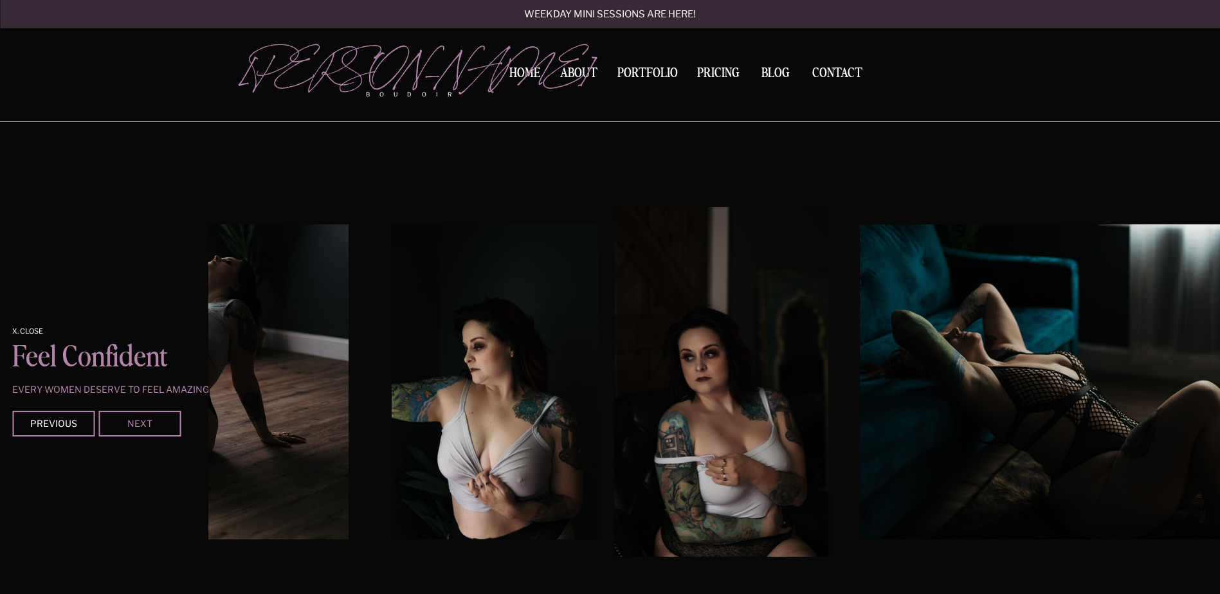
click at [155, 425] on div "Next" at bounding box center [139, 423] width 77 height 8
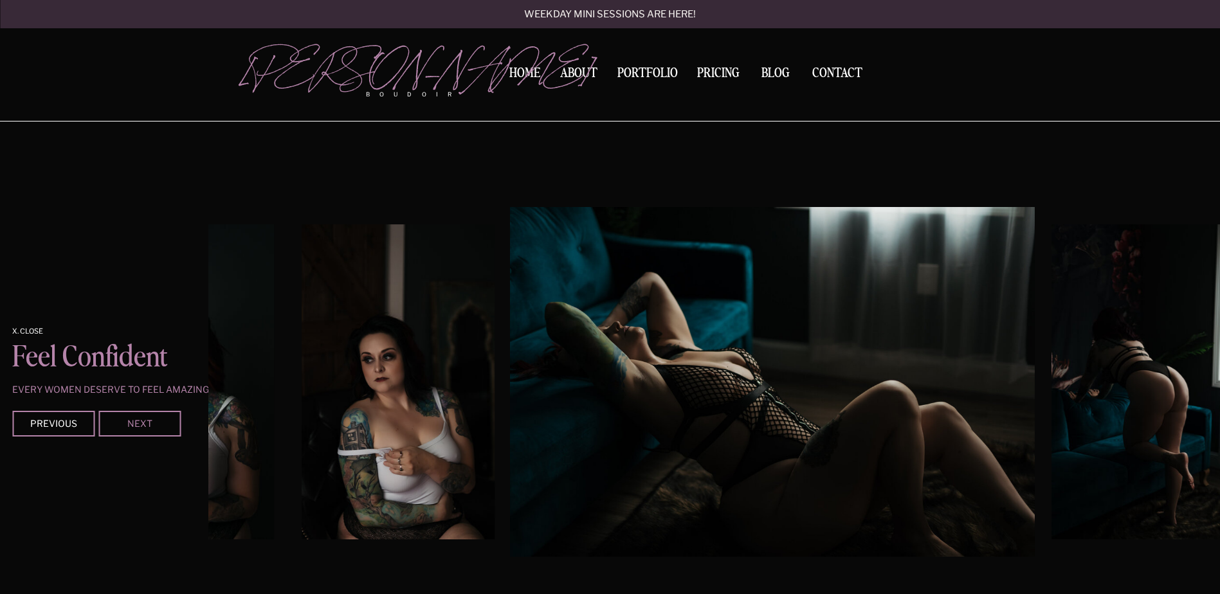
click at [155, 425] on div "Next" at bounding box center [139, 423] width 77 height 8
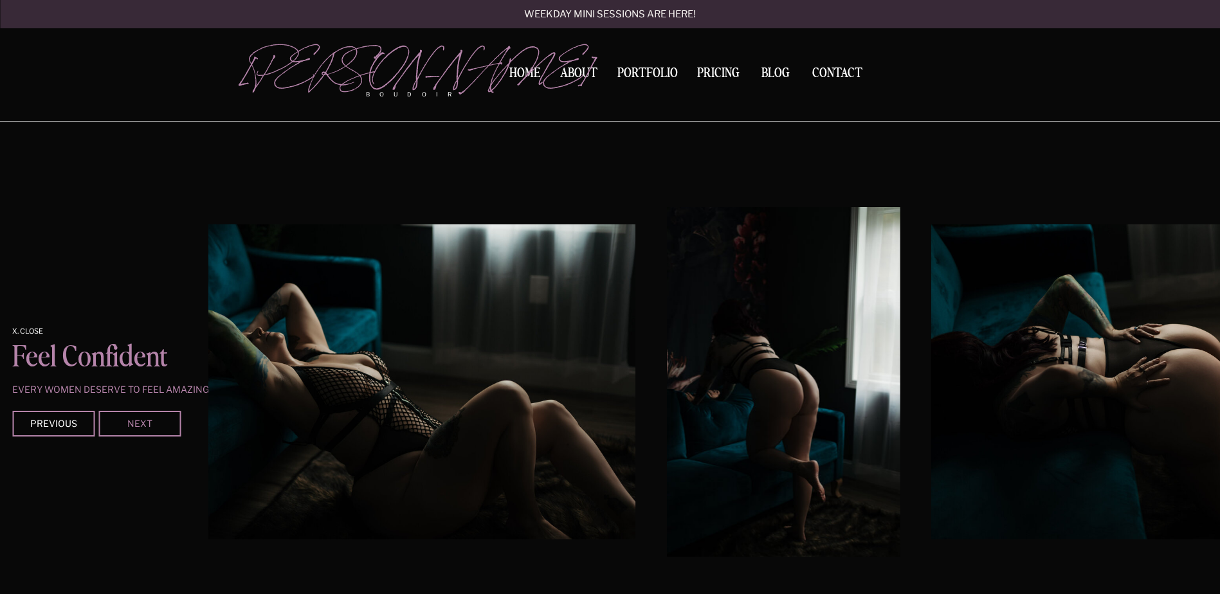
click at [155, 425] on div "Next" at bounding box center [139, 423] width 77 height 8
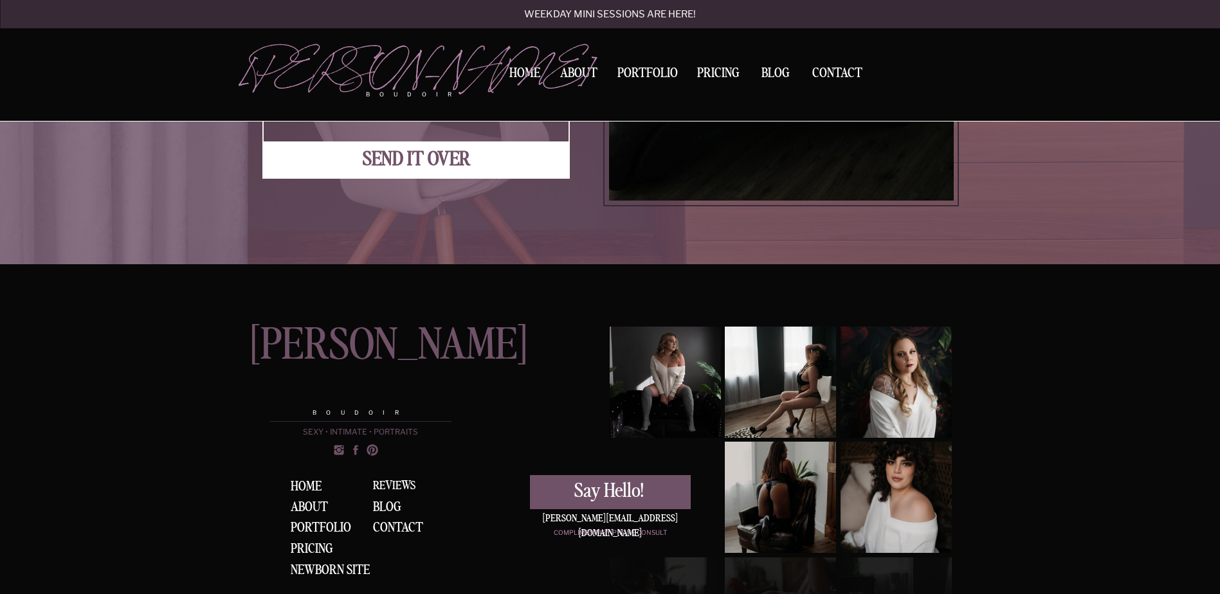
scroll to position [3658, 0]
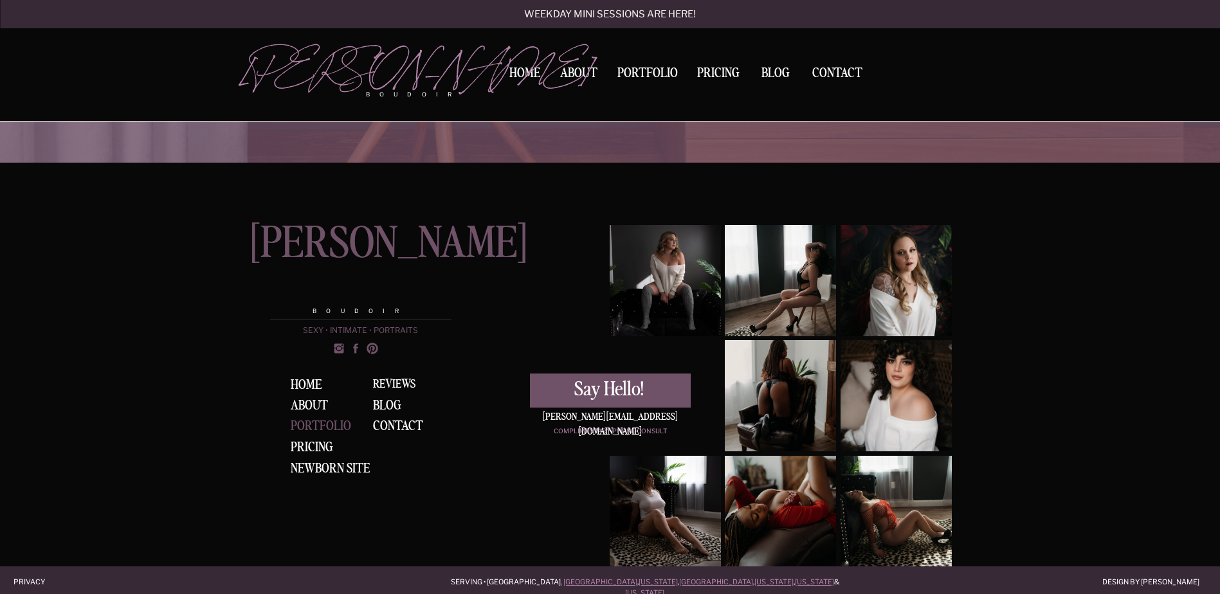
click at [324, 425] on div "Portfolio" at bounding box center [323, 427] width 65 height 14
click at [620, 75] on nav "Portfolio" at bounding box center [647, 75] width 69 height 17
